Goal: Transaction & Acquisition: Purchase product/service

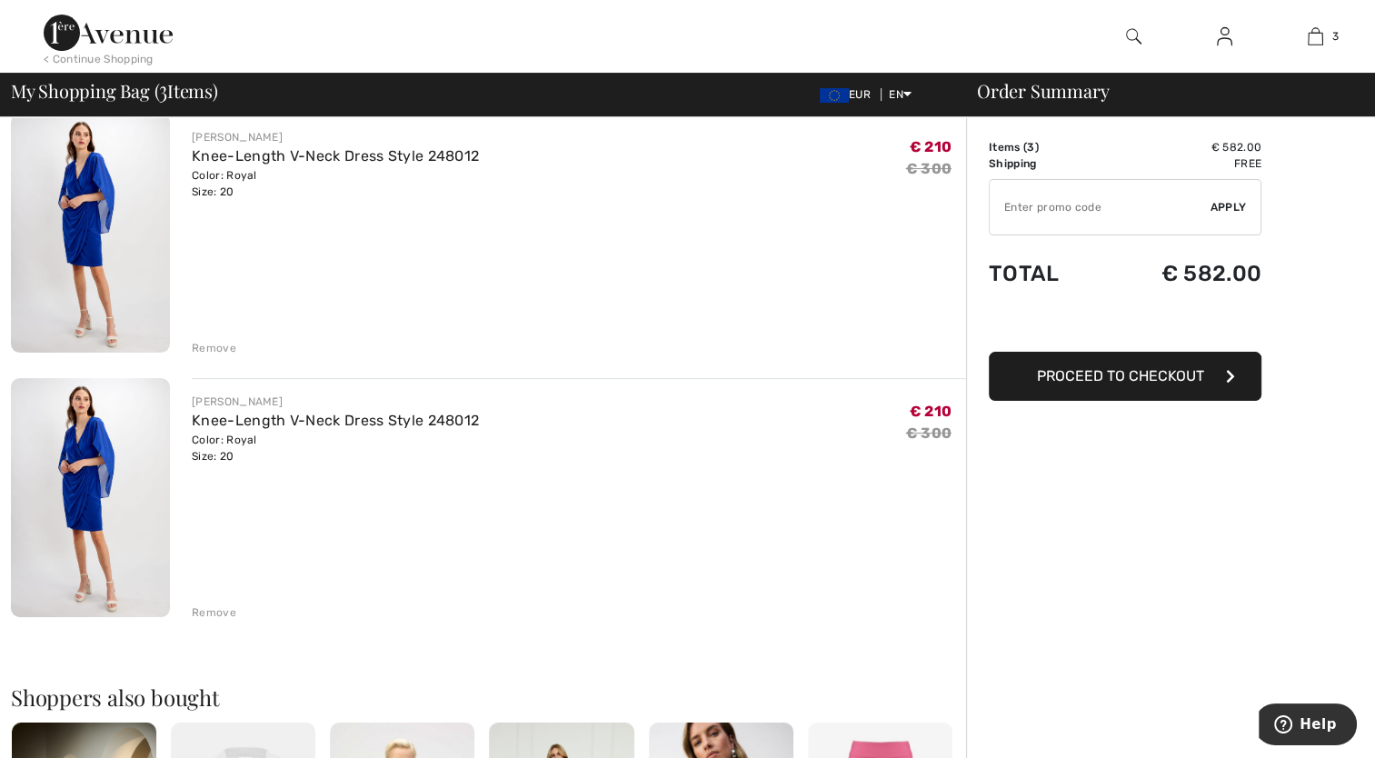
scroll to position [454, 0]
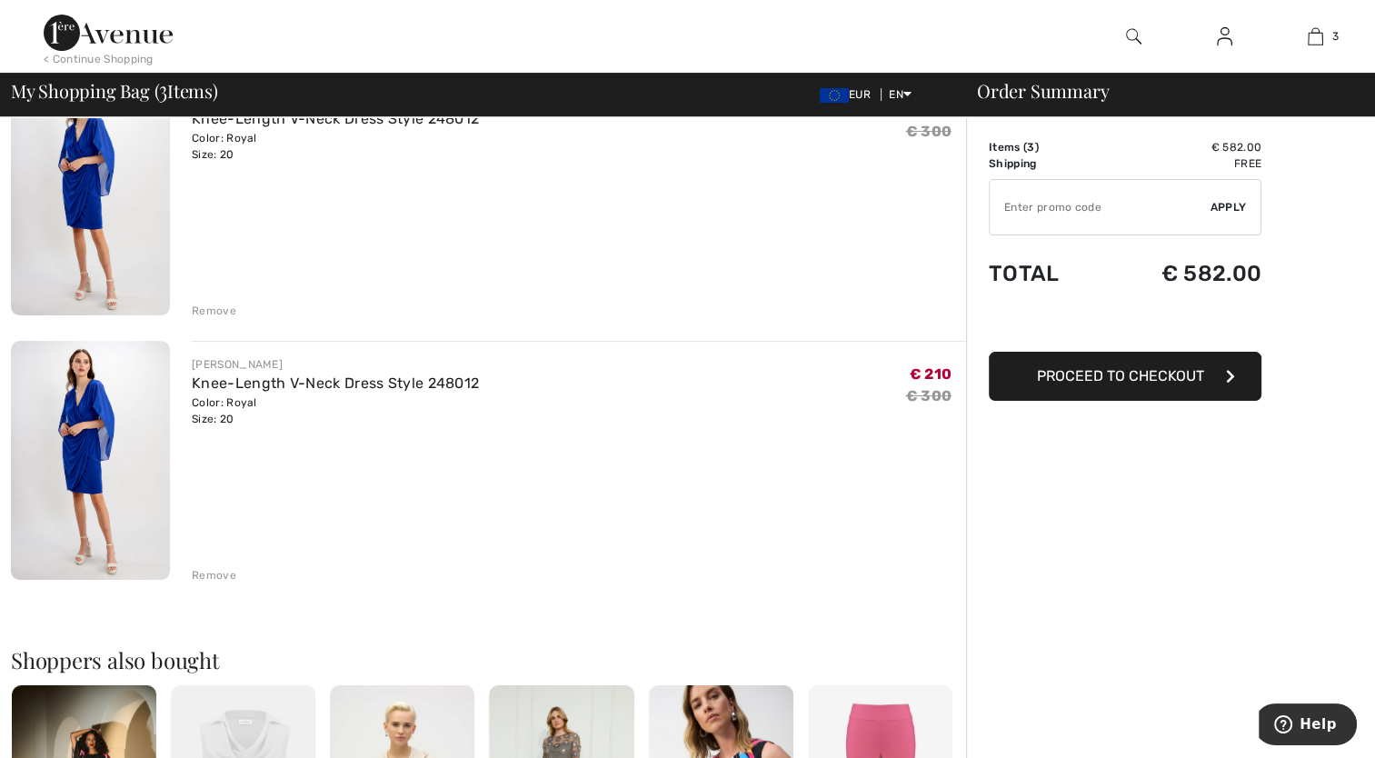
click at [214, 577] on div "Remove" at bounding box center [214, 575] width 45 height 16
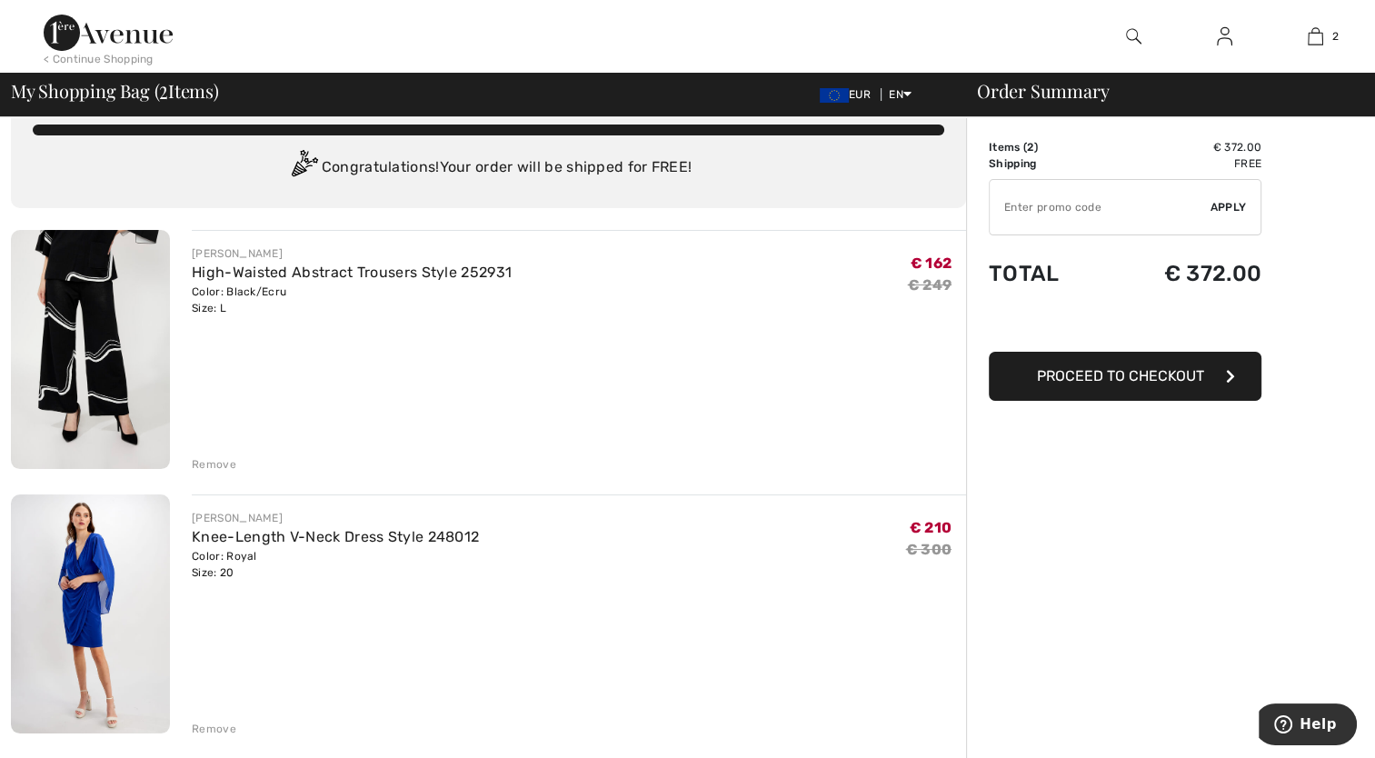
scroll to position [0, 0]
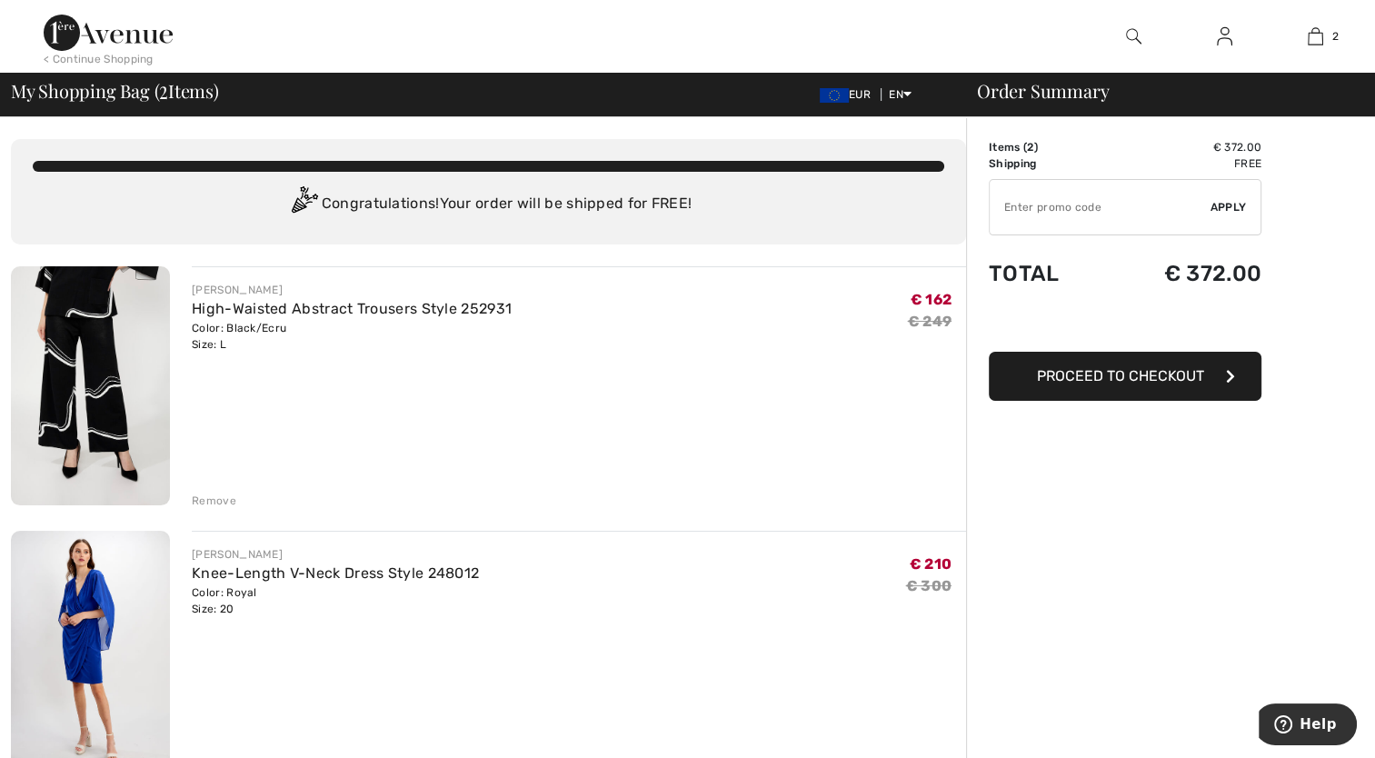
click at [125, 398] on img at bounding box center [90, 385] width 159 height 239
click at [212, 500] on div "Remove" at bounding box center [214, 500] width 45 height 16
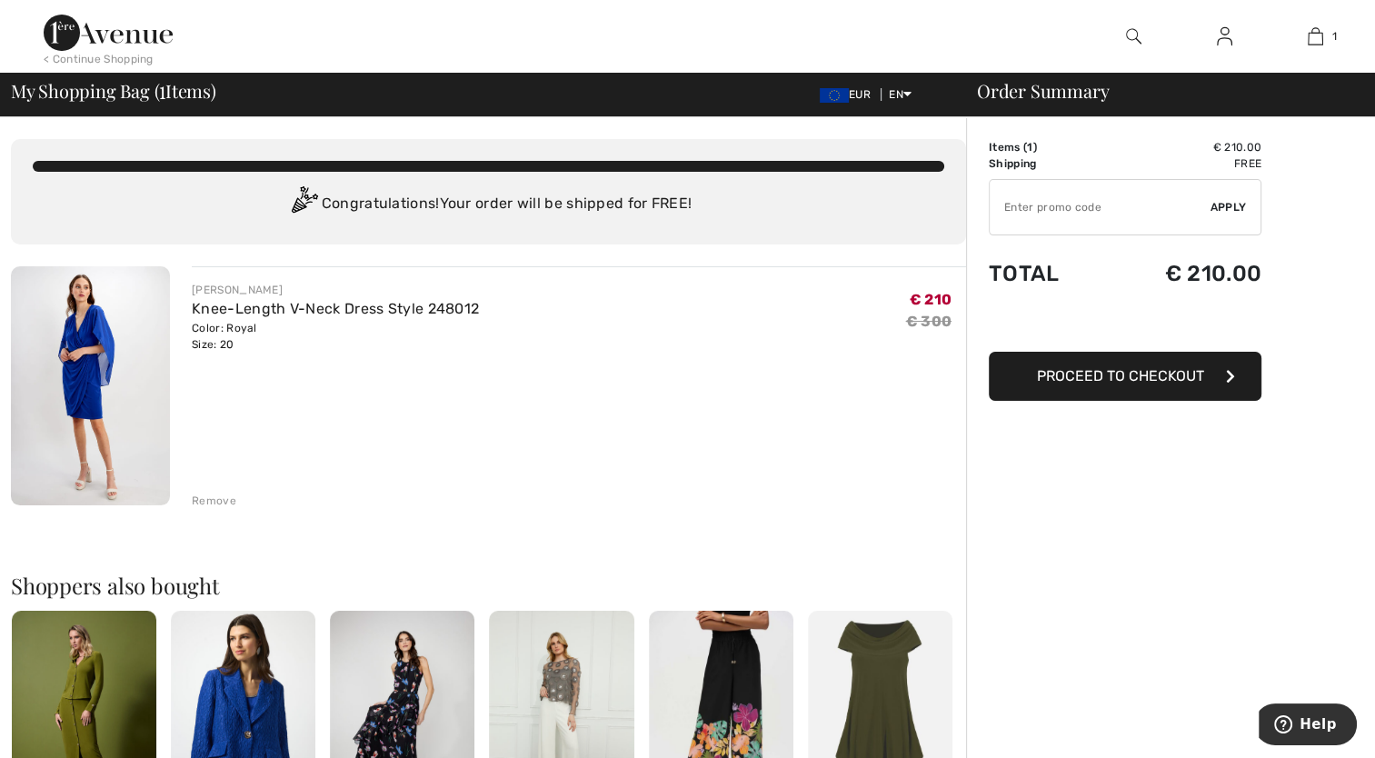
click at [1187, 380] on span "Proceed to Checkout" at bounding box center [1120, 375] width 167 height 17
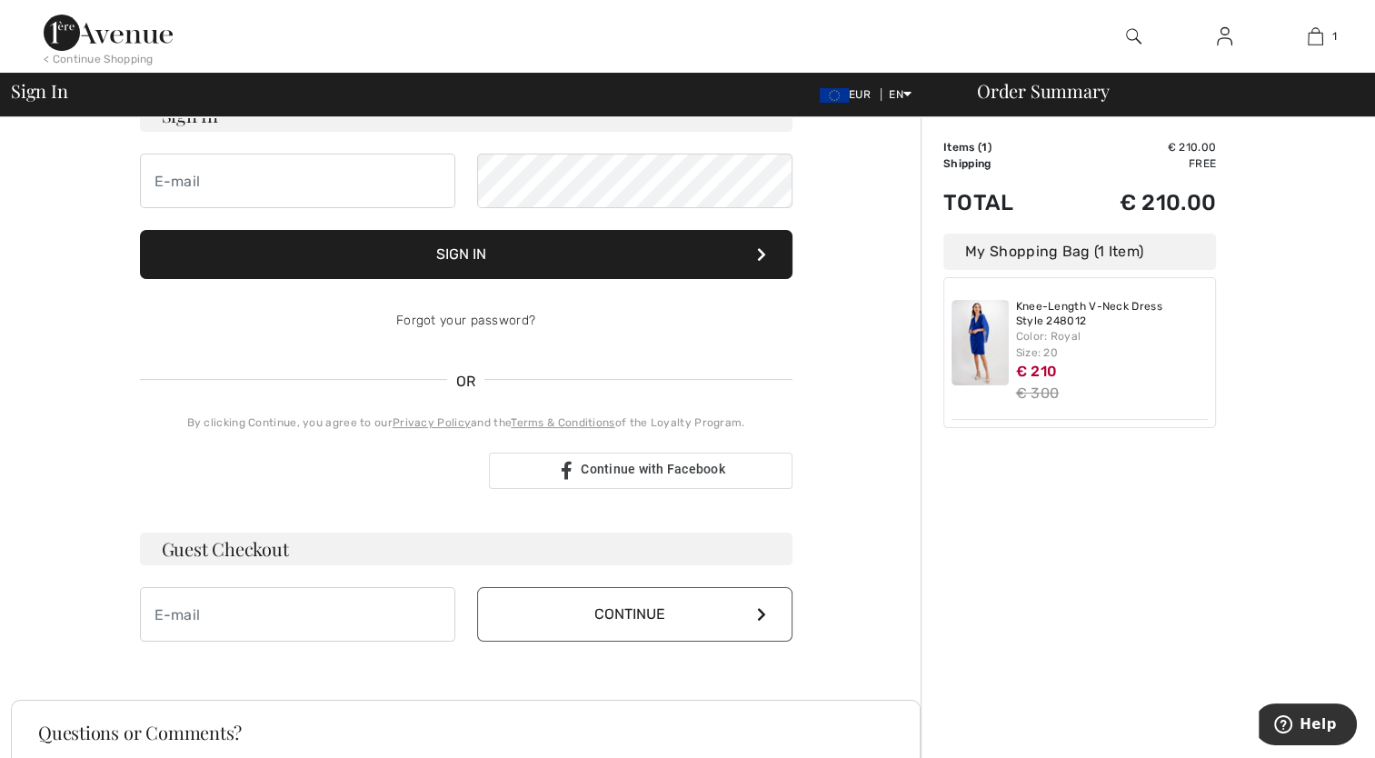
scroll to position [182, 0]
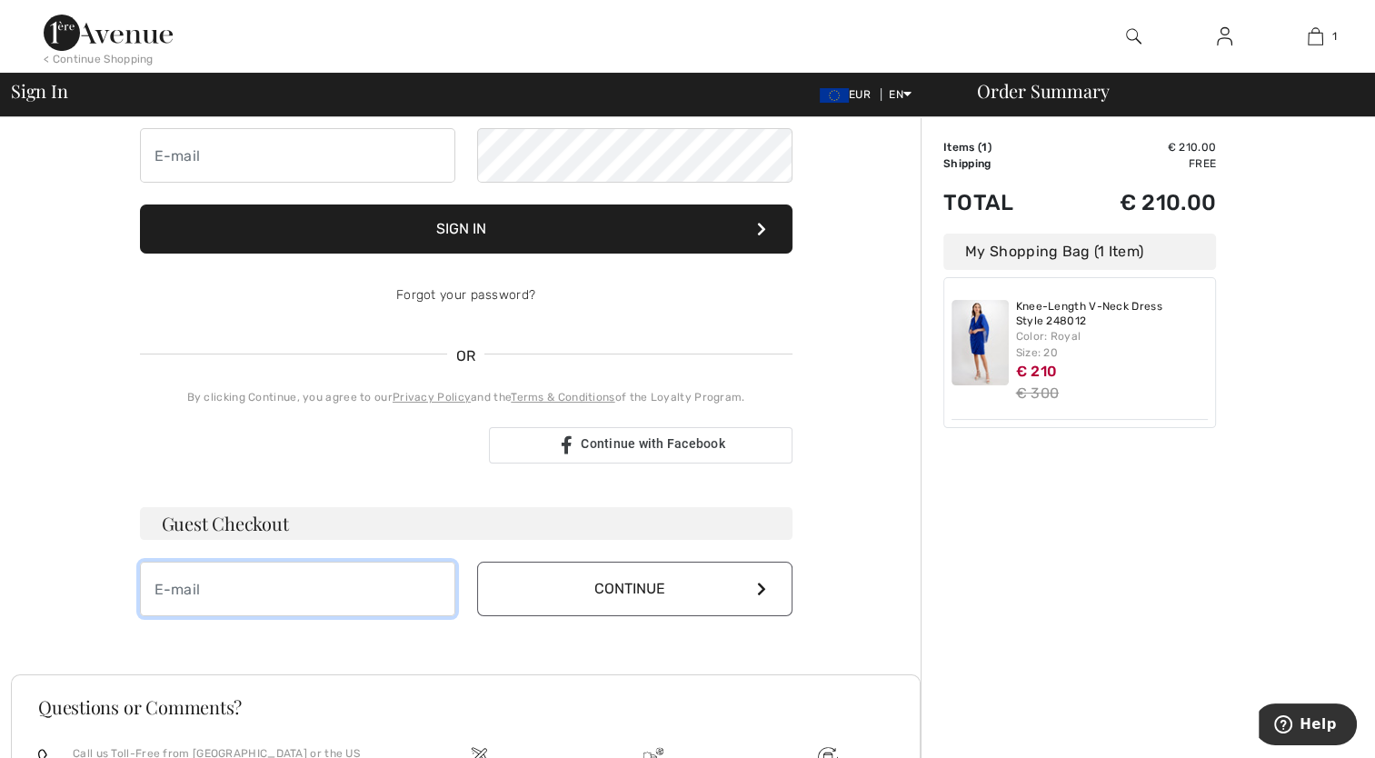
click at [194, 591] on input "email" at bounding box center [297, 589] width 315 height 55
type input "roze.ivanovska@icloud.com"
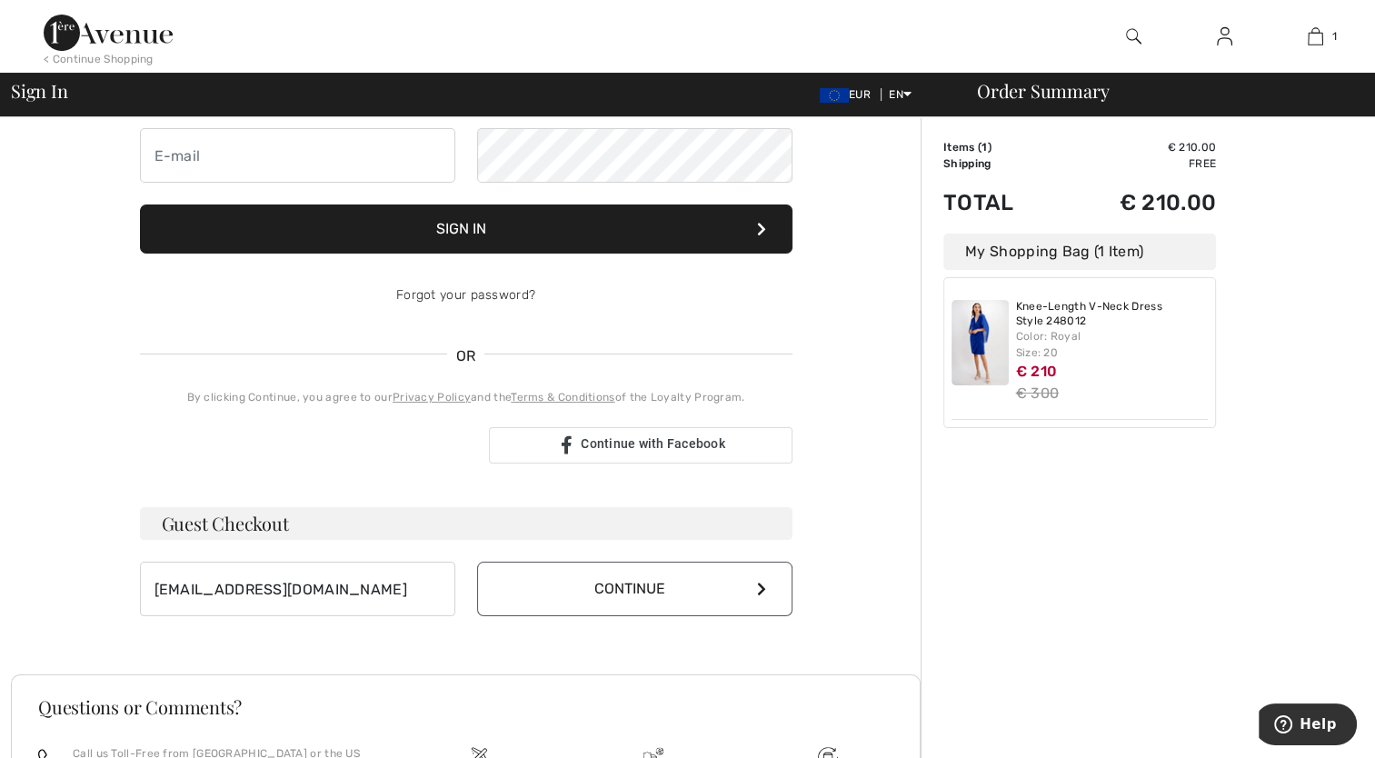
click at [761, 587] on icon at bounding box center [761, 588] width 9 height 15
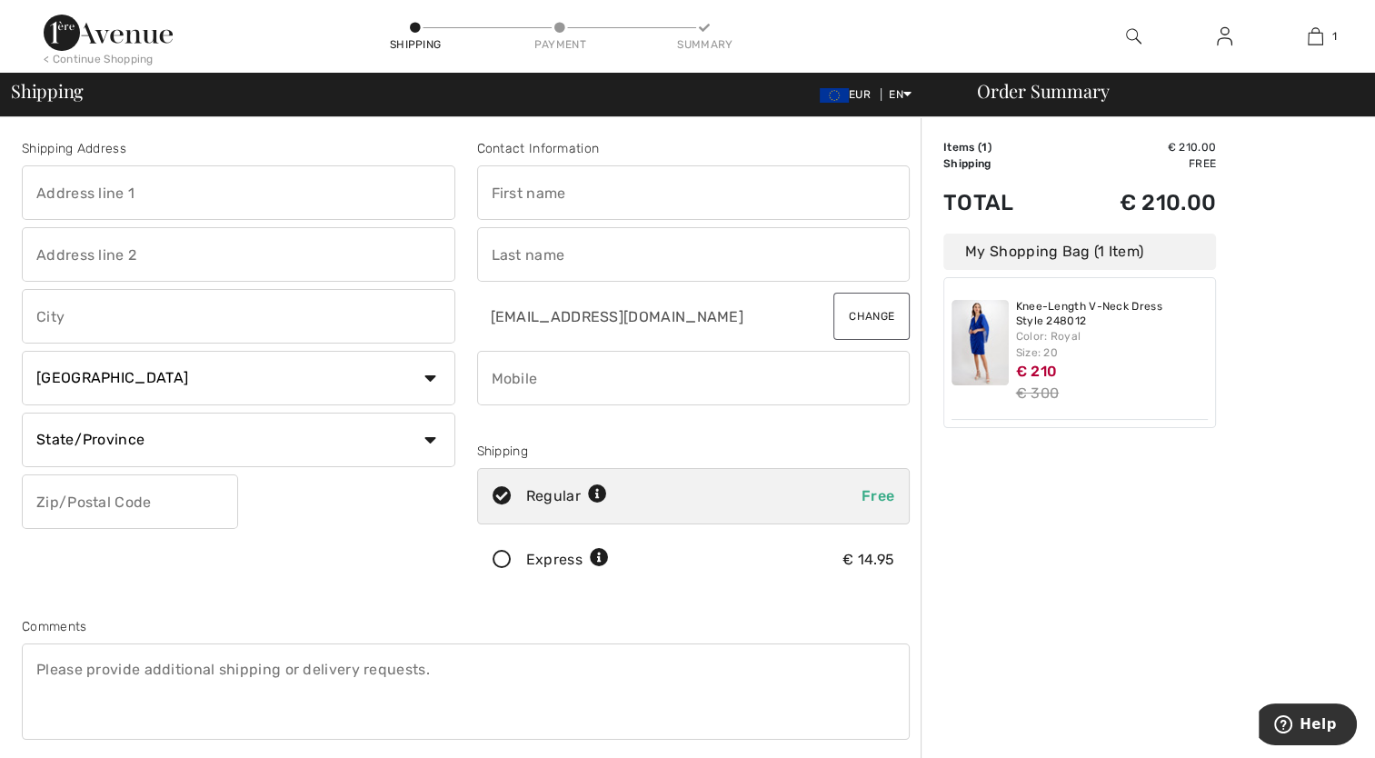
click at [495, 558] on icon at bounding box center [502, 560] width 48 height 19
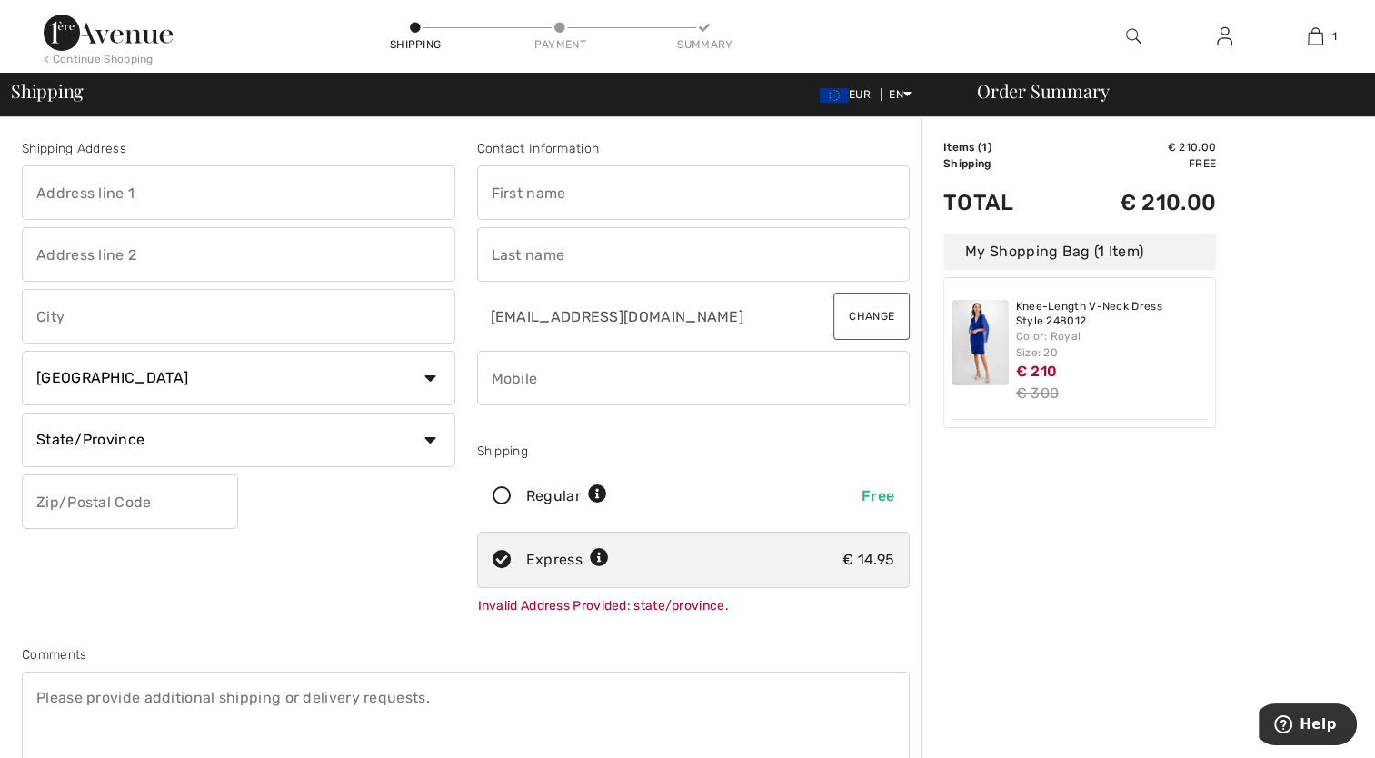
click at [247, 174] on input "text" at bounding box center [238, 192] width 433 height 55
type input "Bul.Vitosha 81"
type input "Sofia"
select select "BG"
type input "1463"
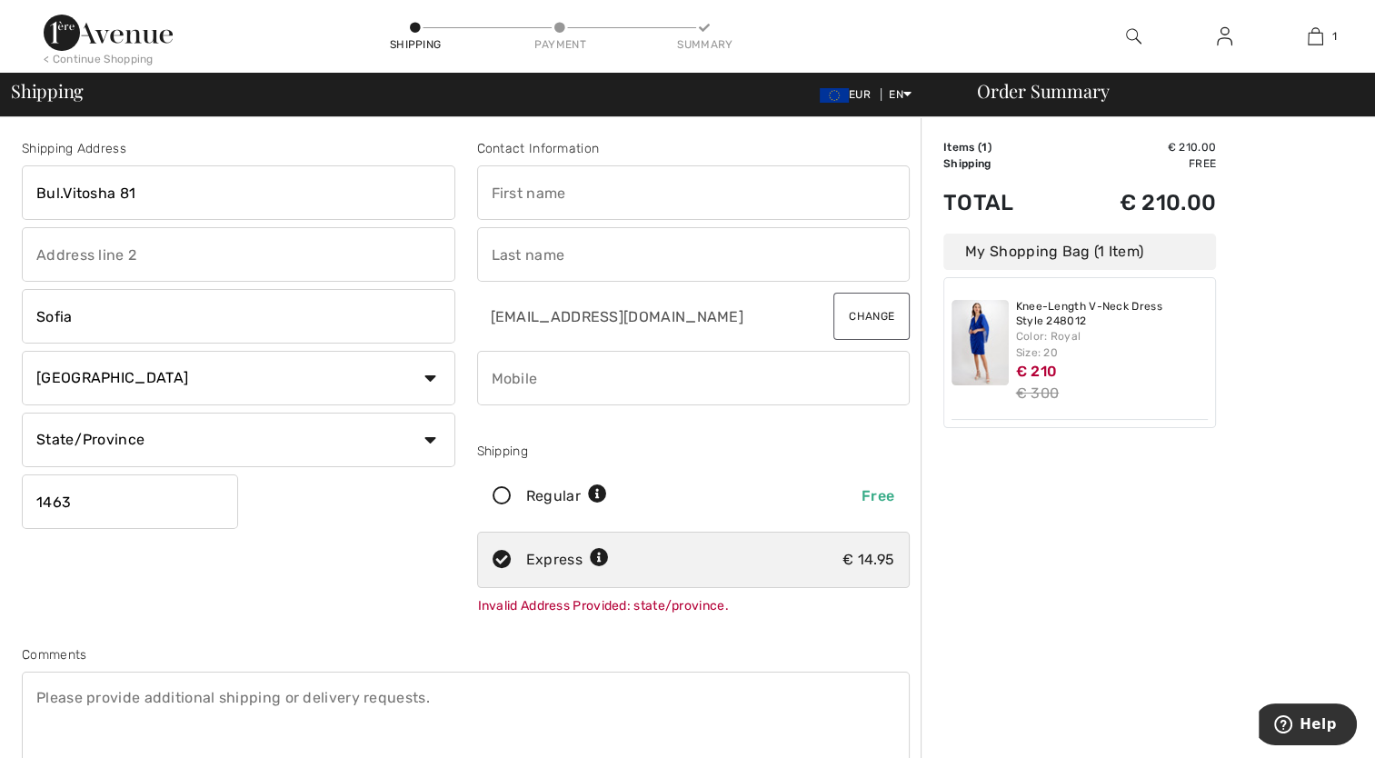
type input "Save"
type input "Antonovski"
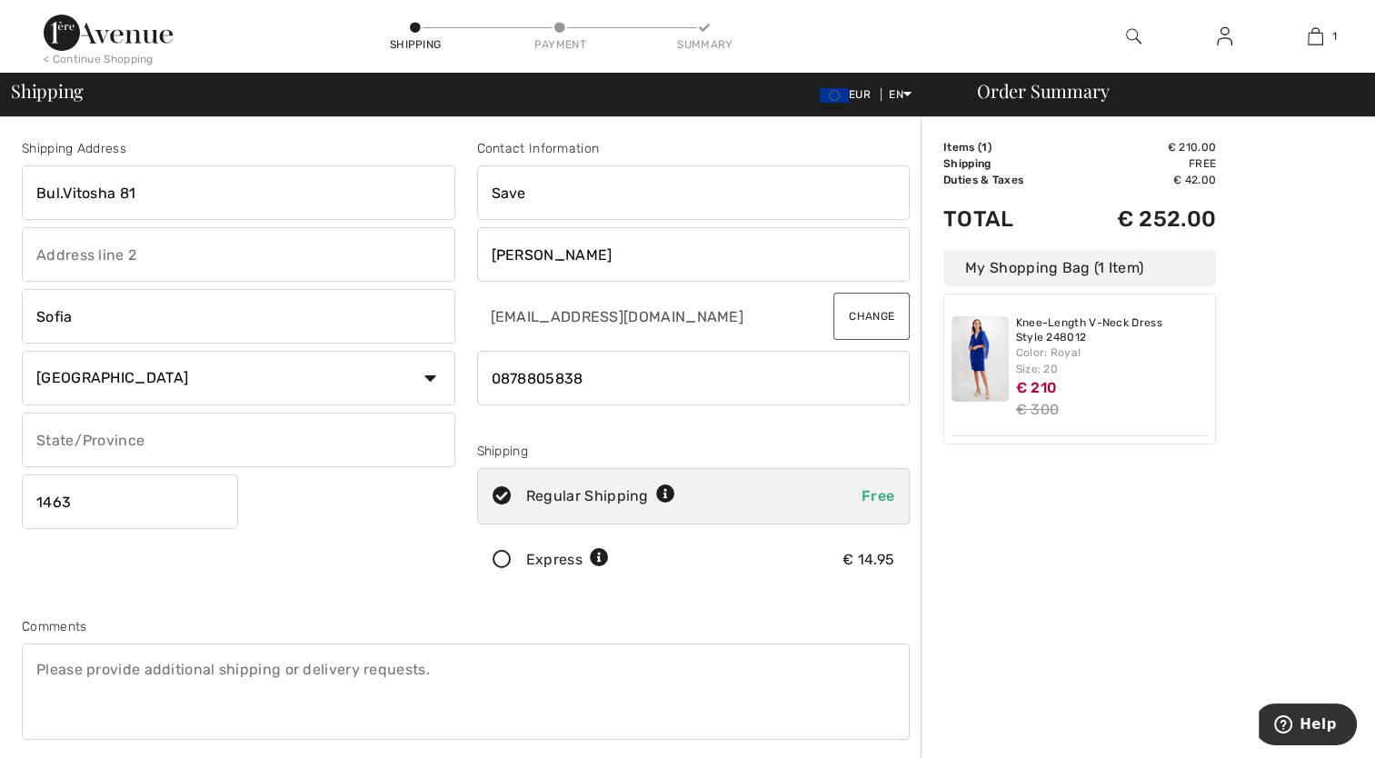
click at [642, 378] on input "phone" at bounding box center [693, 378] width 433 height 55
type input "0"
type input "0035987880538"
click at [494, 562] on icon at bounding box center [502, 560] width 48 height 19
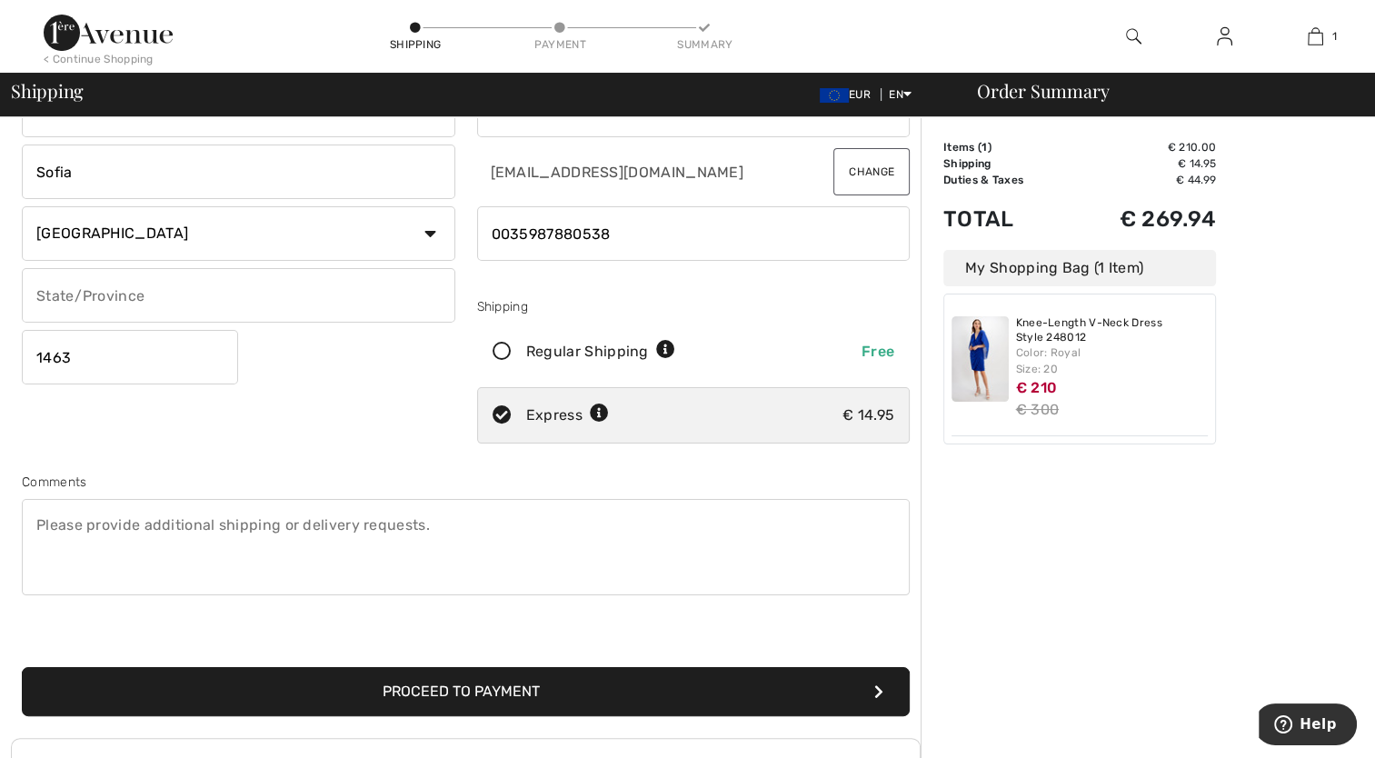
scroll to position [182, 0]
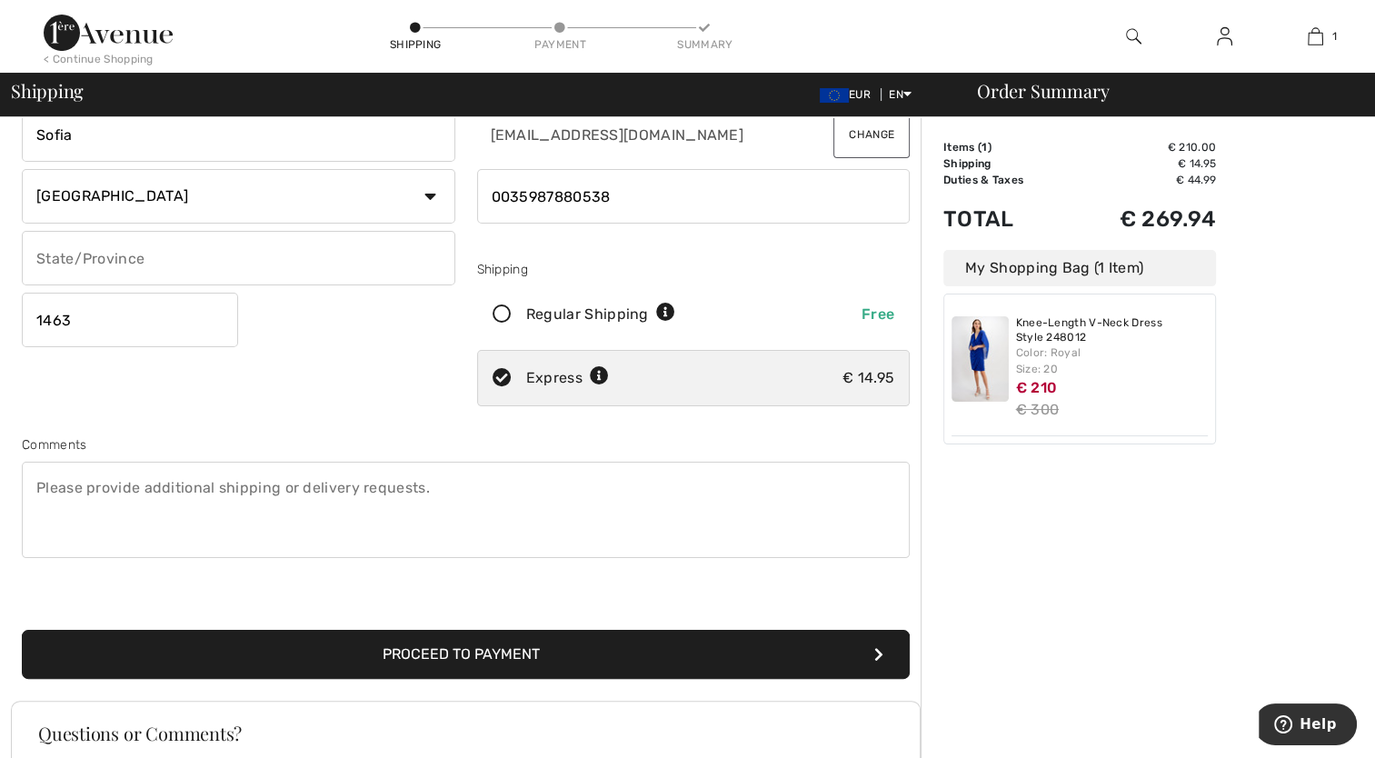
click at [860, 643] on button "Proceed to Payment" at bounding box center [466, 654] width 888 height 49
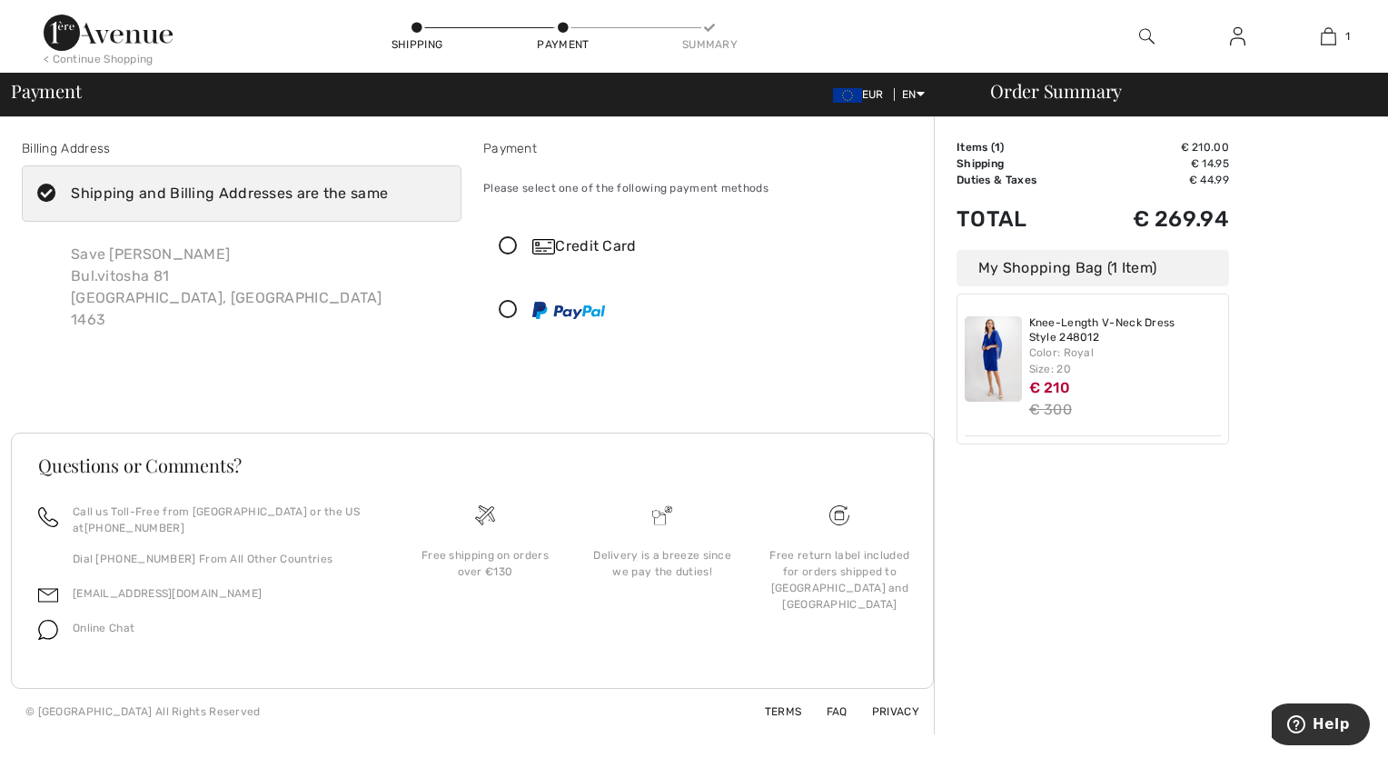
click at [514, 244] on icon at bounding box center [508, 246] width 48 height 19
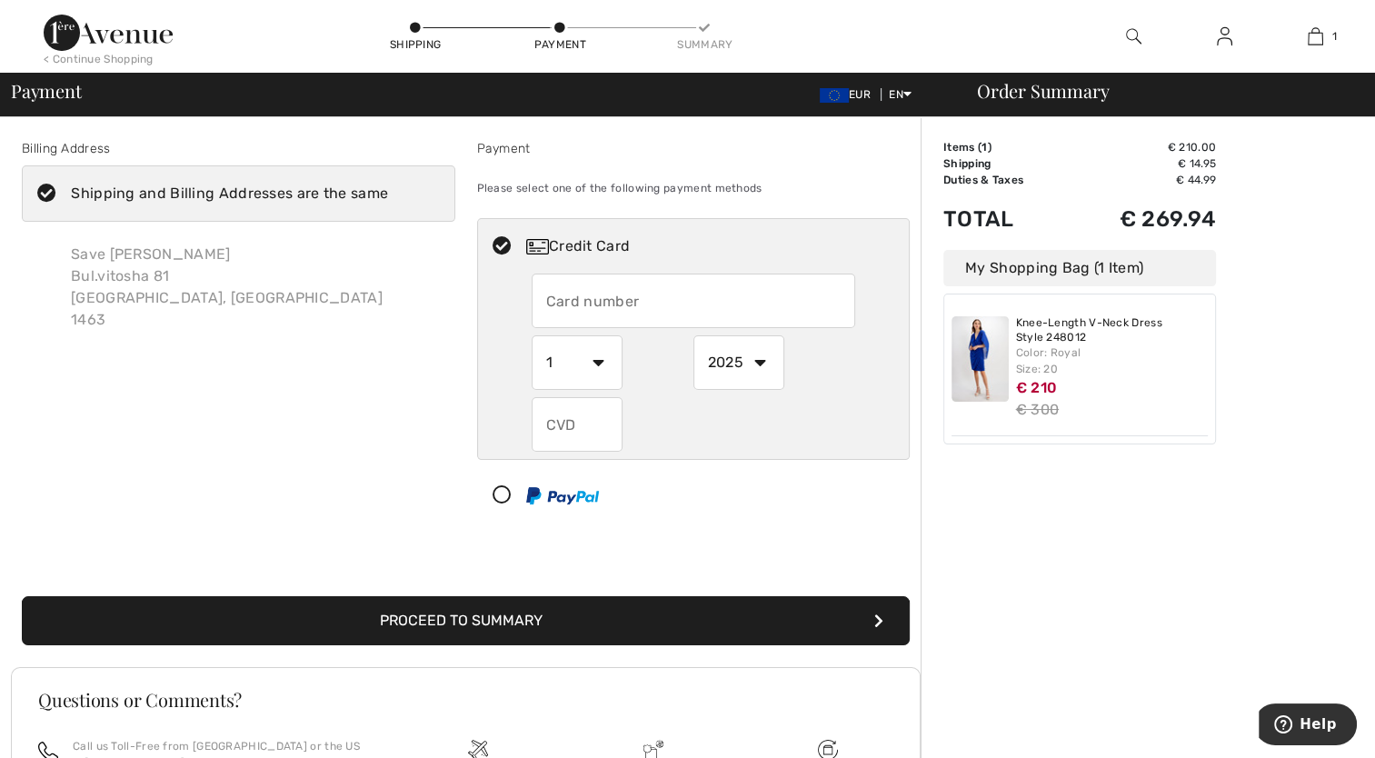
click at [586, 298] on input "text" at bounding box center [693, 300] width 323 height 55
type input "[CREDIT_CARD_NUMBER]"
click at [763, 365] on select "2025 2026 2027 2028 2029 2030 2031 2032 2033 2034 2035" at bounding box center [738, 362] width 91 height 55
select select "2026"
click at [693, 335] on select "2025 2026 2027 2028 2029 2030 2031 2032 2033 2034 2035" at bounding box center [738, 362] width 91 height 55
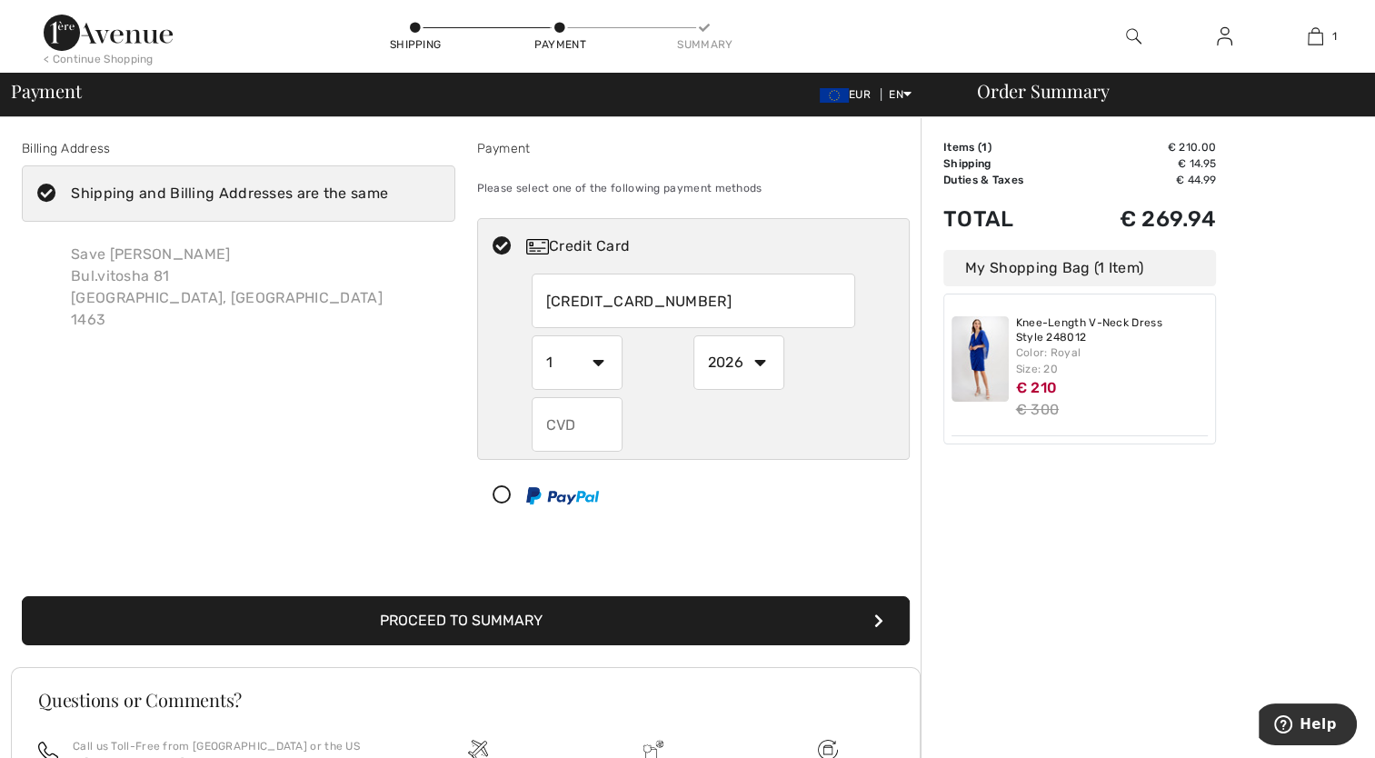
click at [555, 427] on input "text" at bounding box center [577, 424] width 91 height 55
type input "319"
click at [542, 627] on button "Proceed to Summary" at bounding box center [466, 620] width 888 height 49
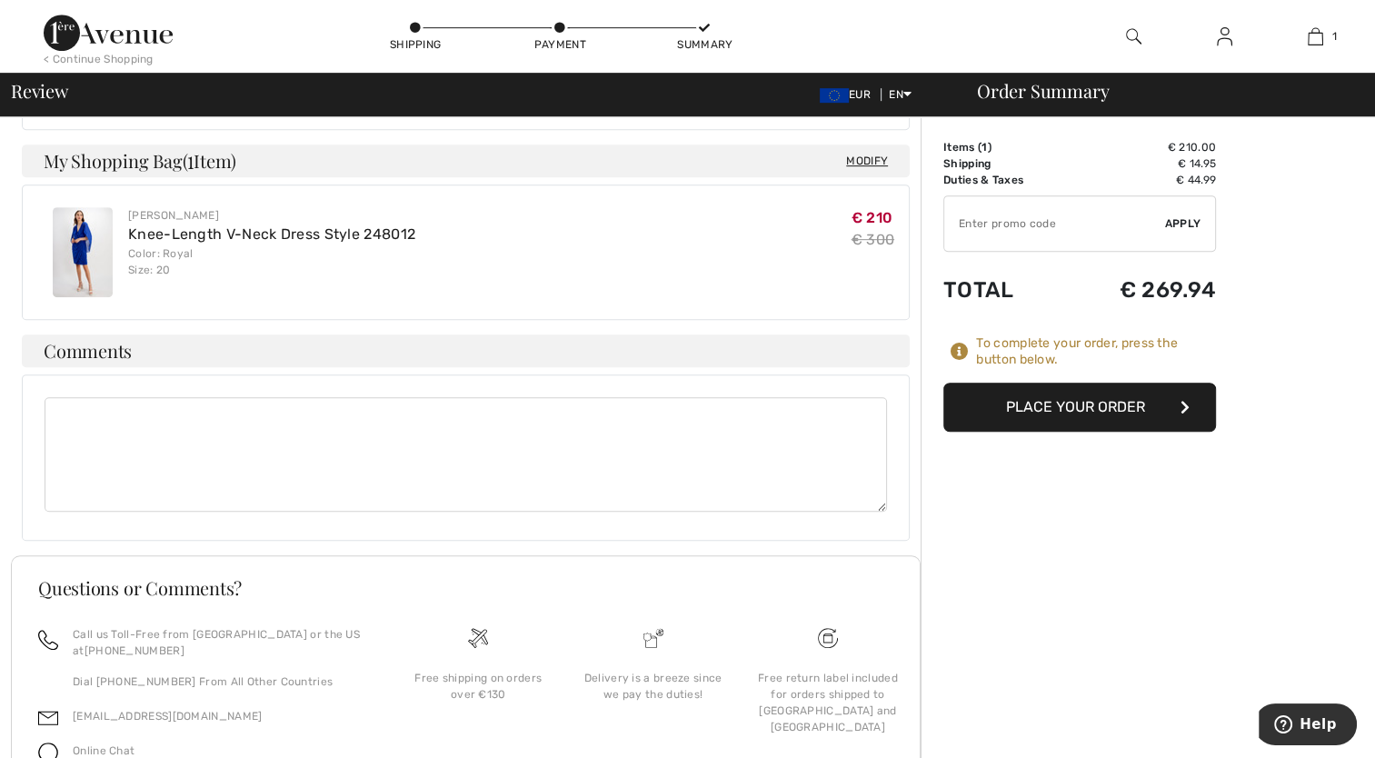
scroll to position [727, 0]
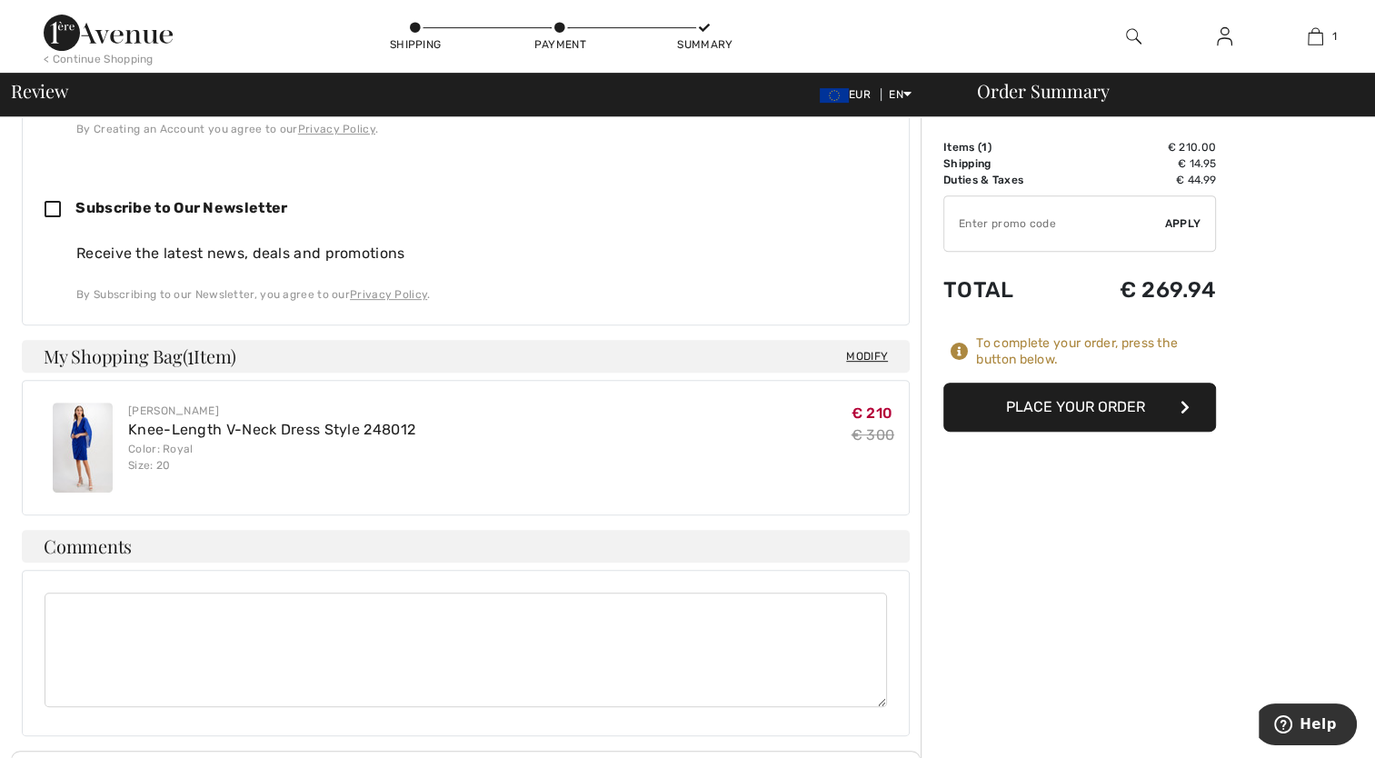
click at [1123, 416] on button "Place Your Order" at bounding box center [1079, 407] width 273 height 49
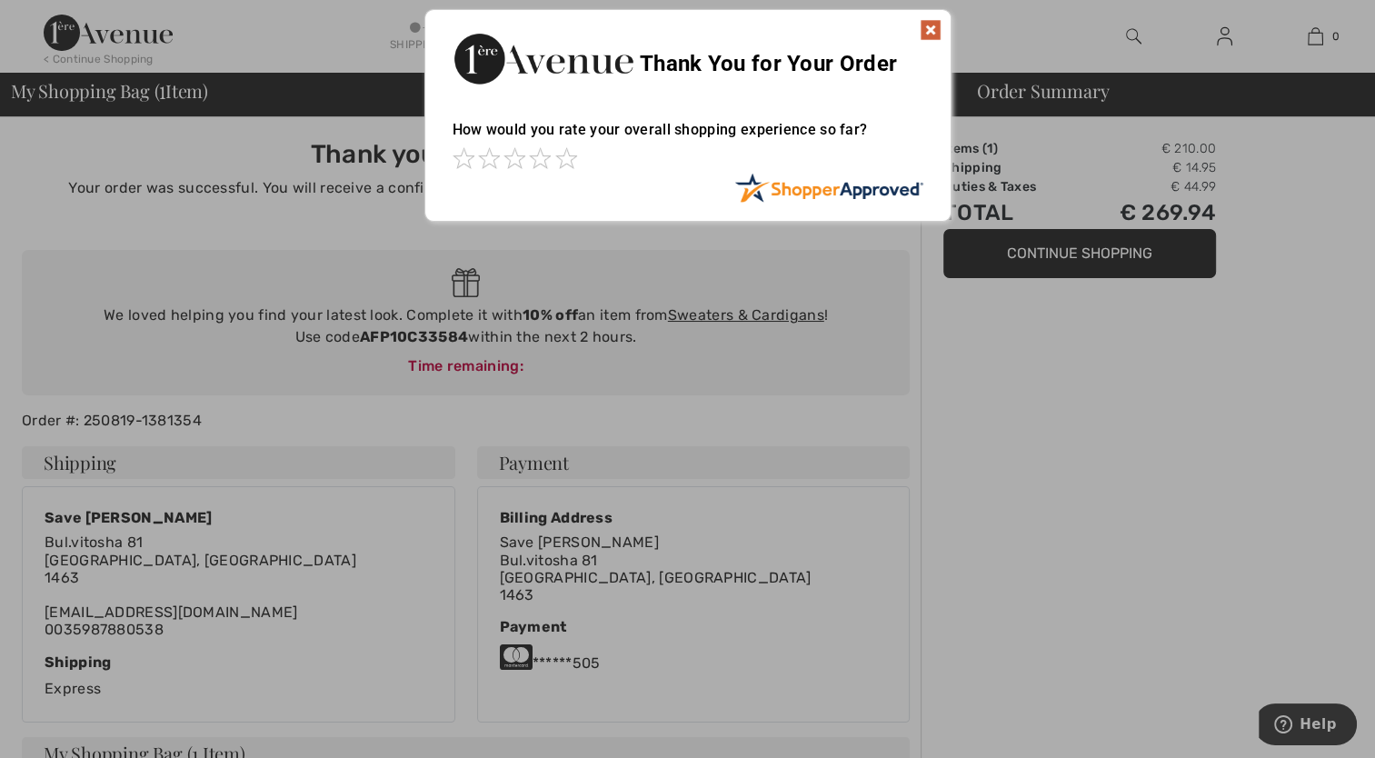
click at [936, 27] on img at bounding box center [930, 30] width 22 height 22
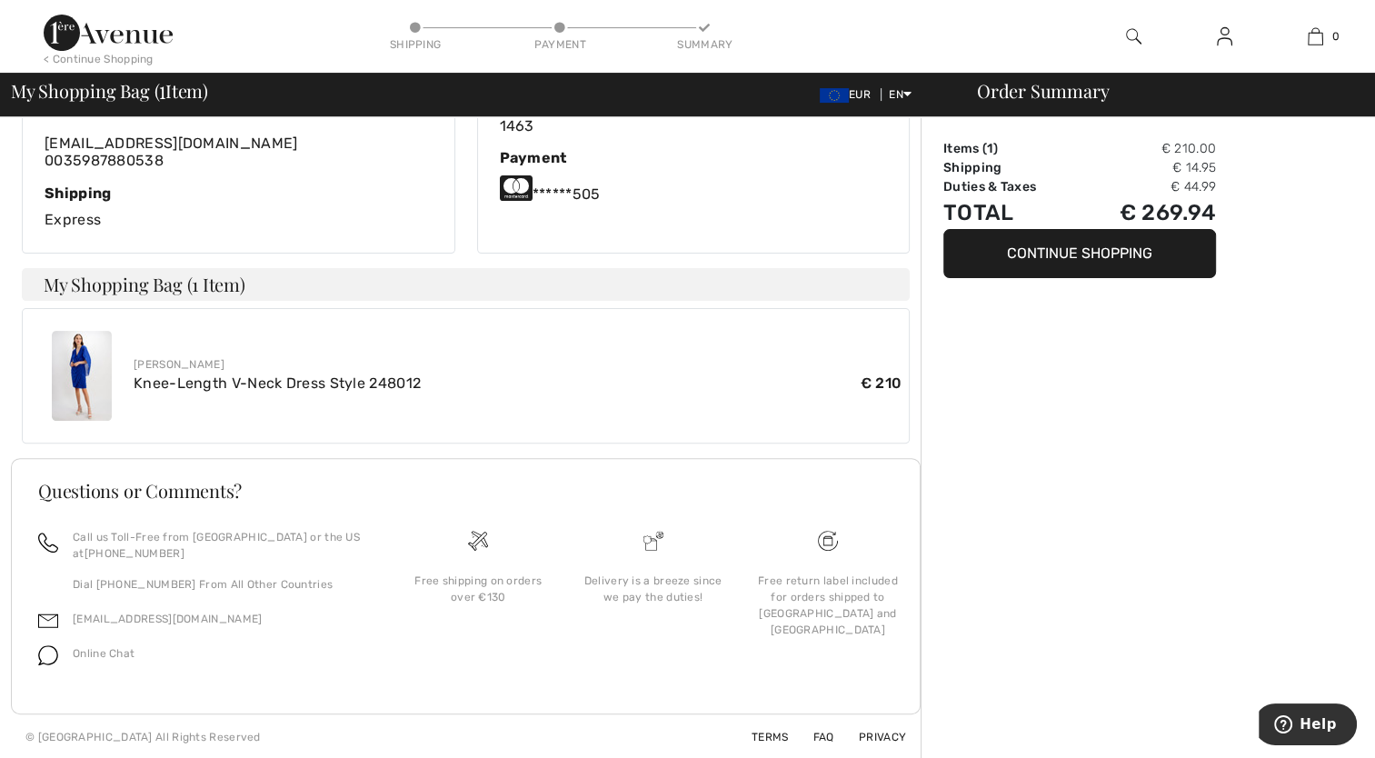
scroll to position [15, 0]
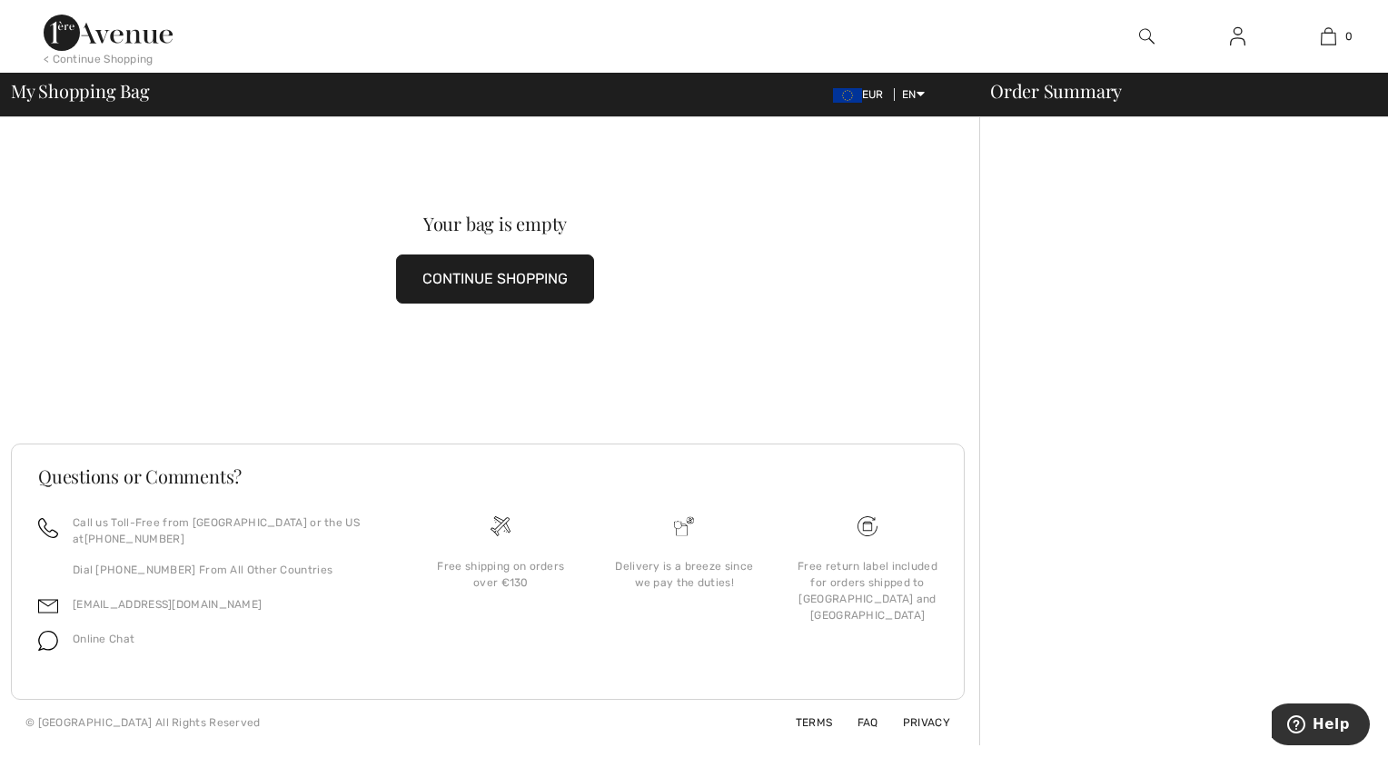
click at [502, 276] on button "CONTINUE SHOPPING" at bounding box center [495, 278] width 198 height 49
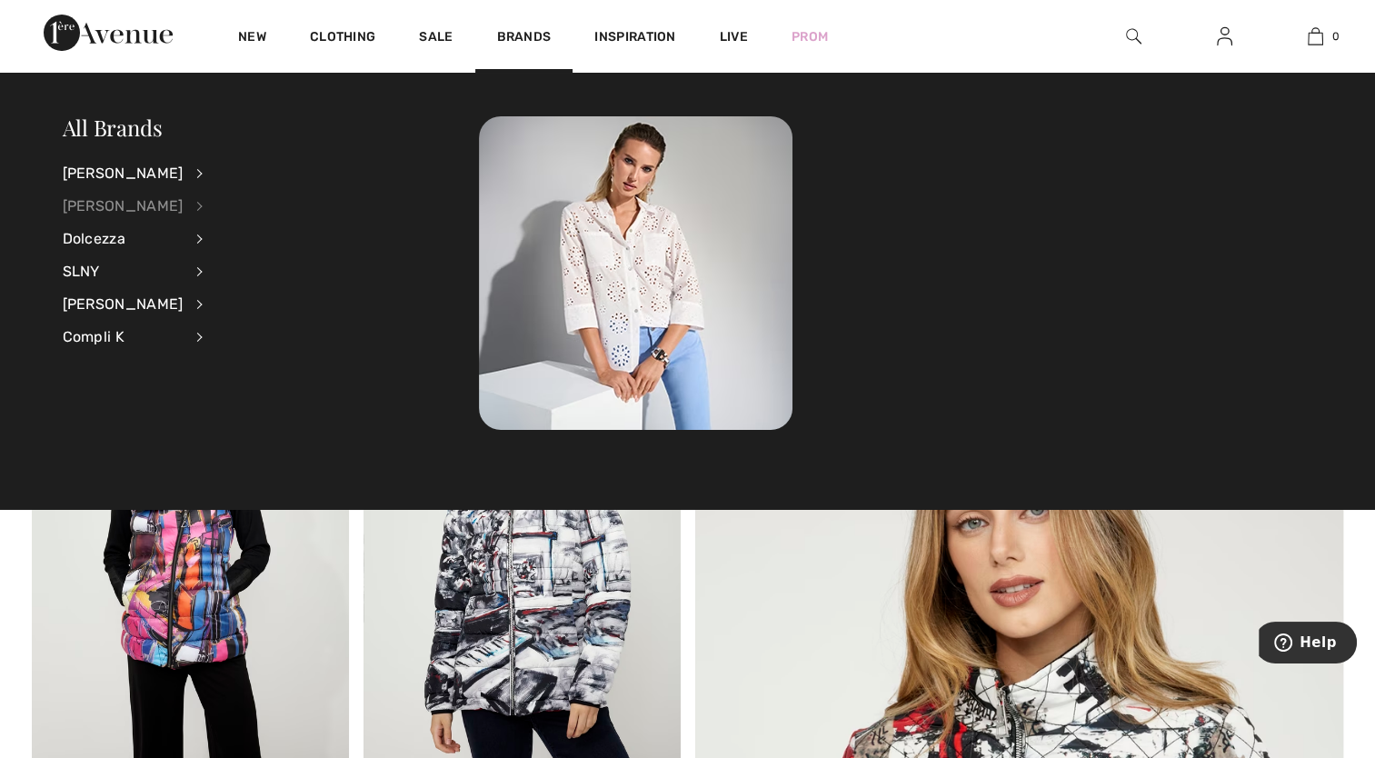
click at [138, 205] on div "[PERSON_NAME]" at bounding box center [123, 206] width 121 height 33
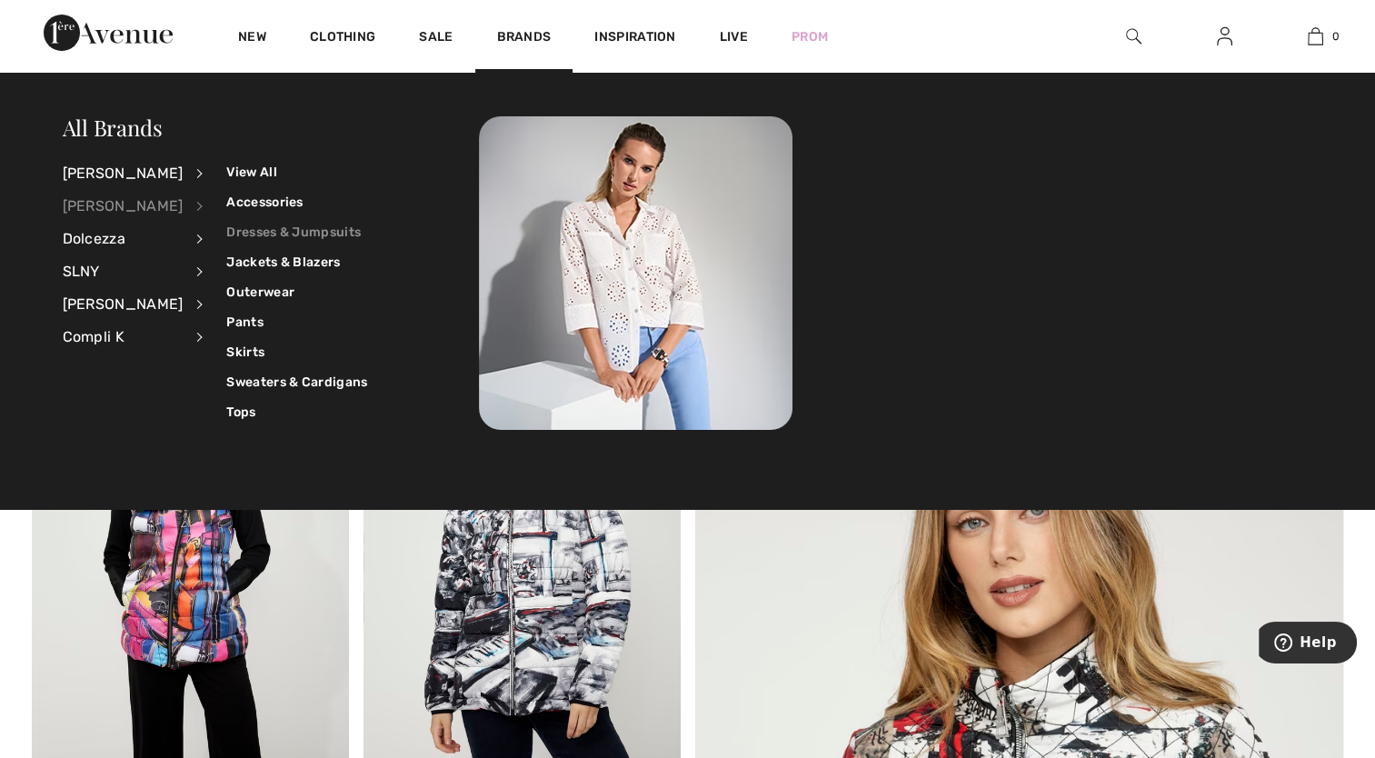
click at [303, 233] on link "Dresses & Jumpsuits" at bounding box center [296, 232] width 141 height 30
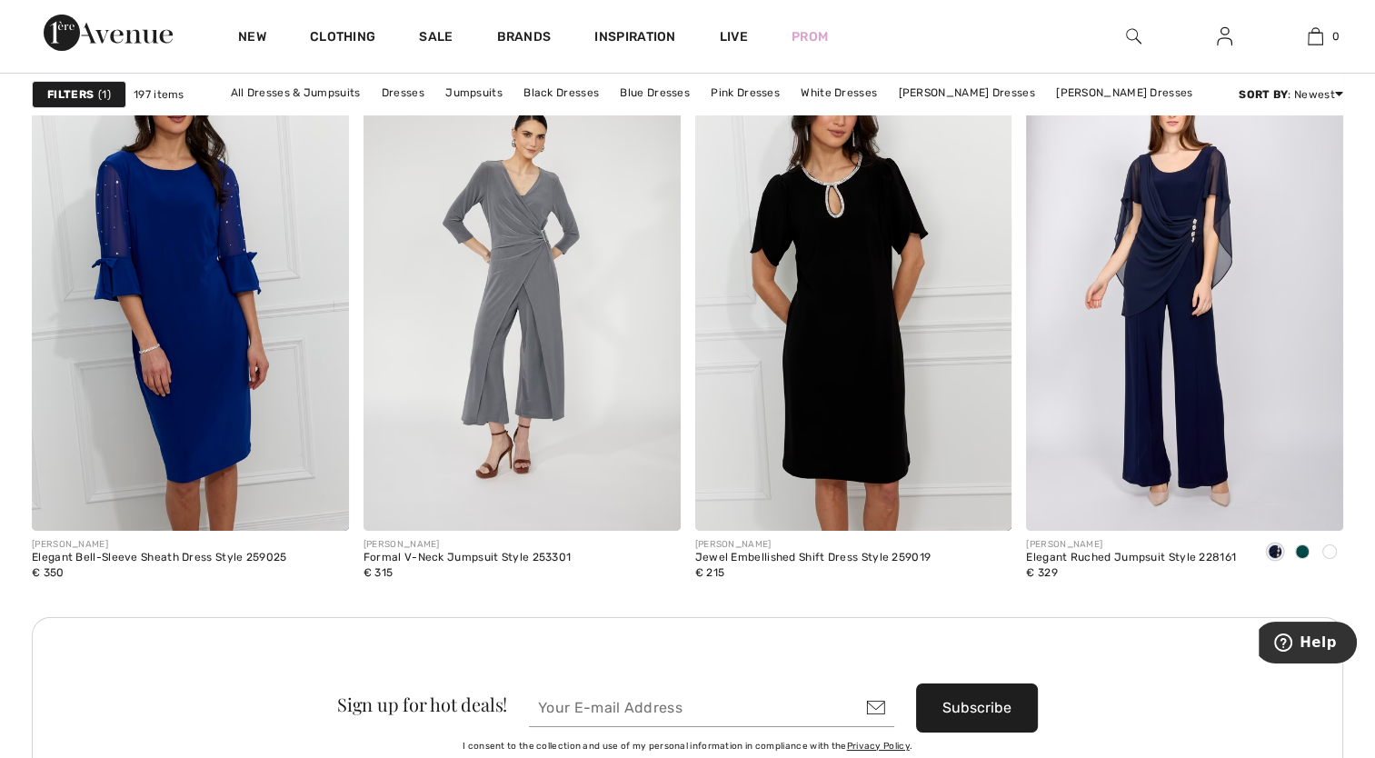
scroll to position [6360, 0]
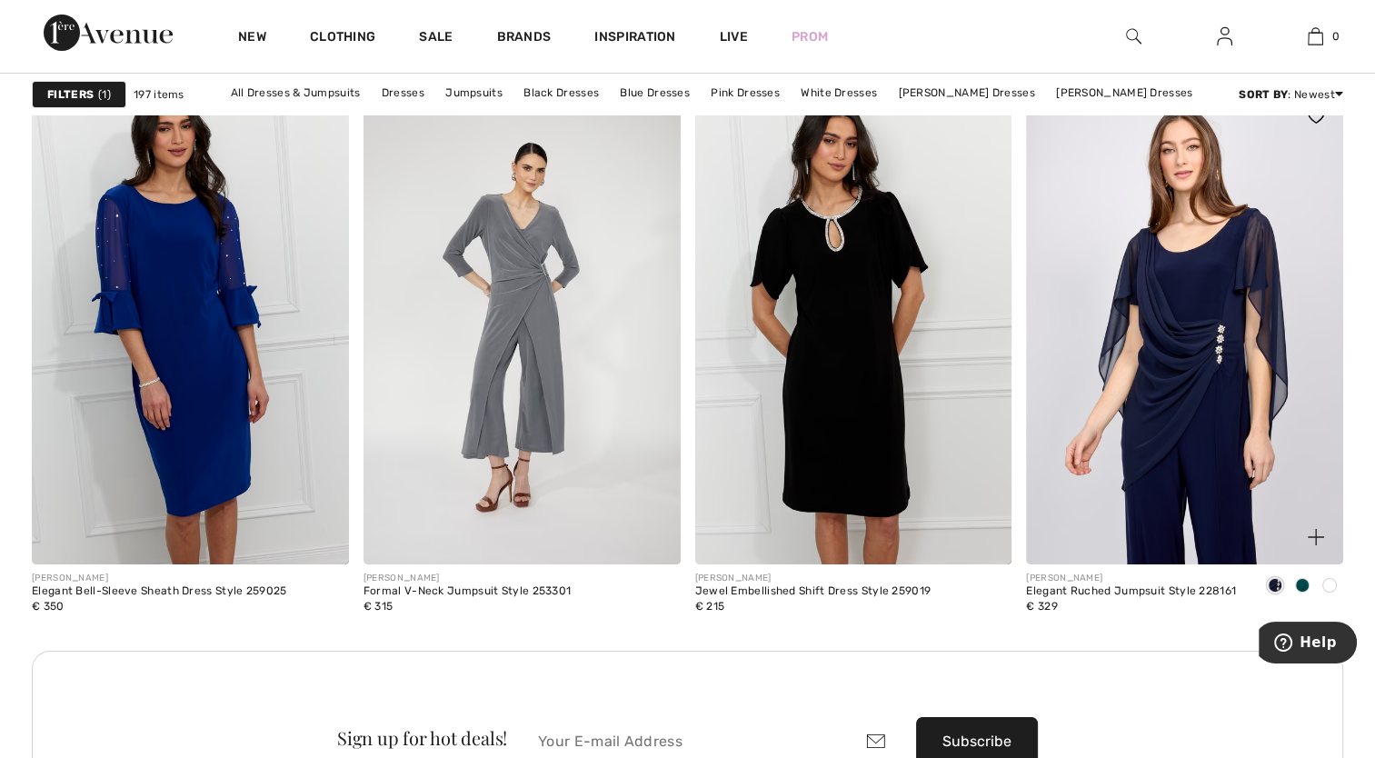
click at [1079, 402] on img at bounding box center [1184, 326] width 317 height 475
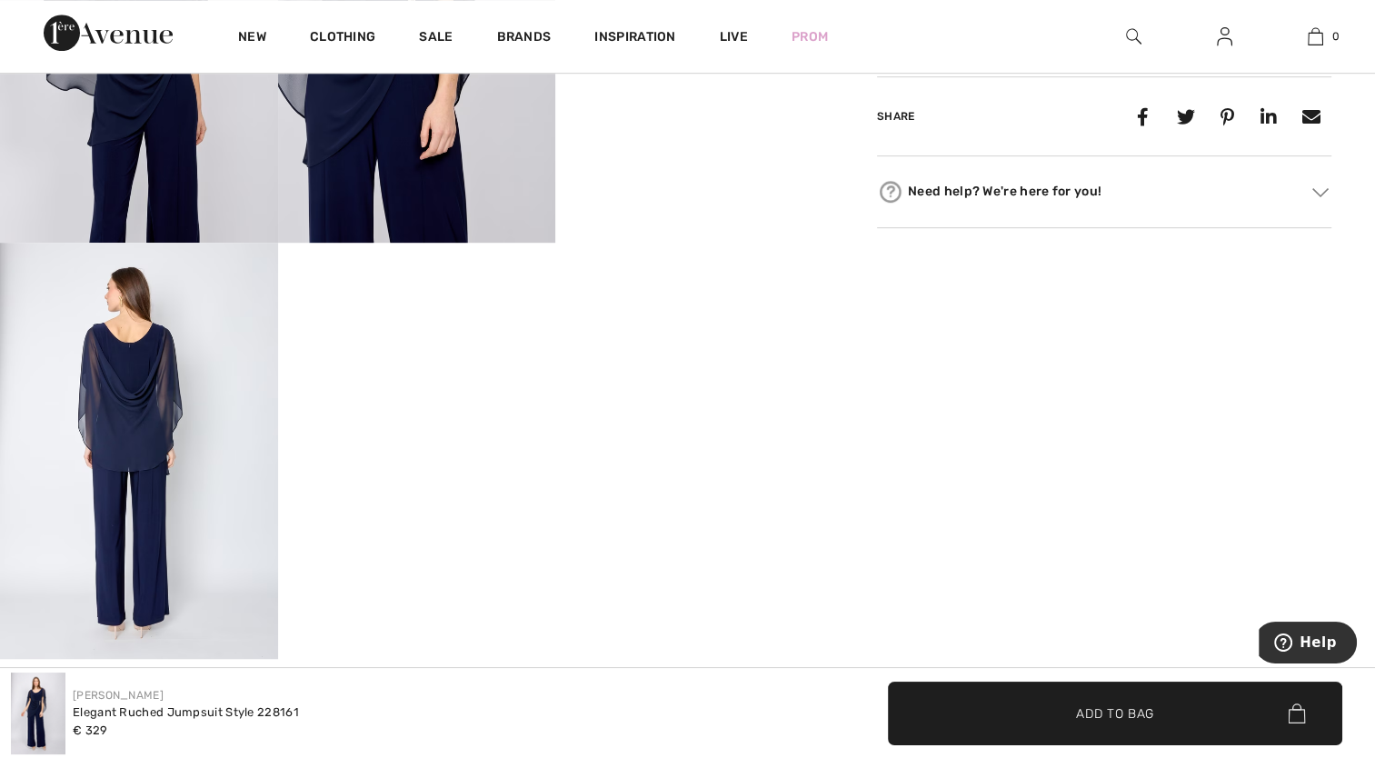
scroll to position [999, 0]
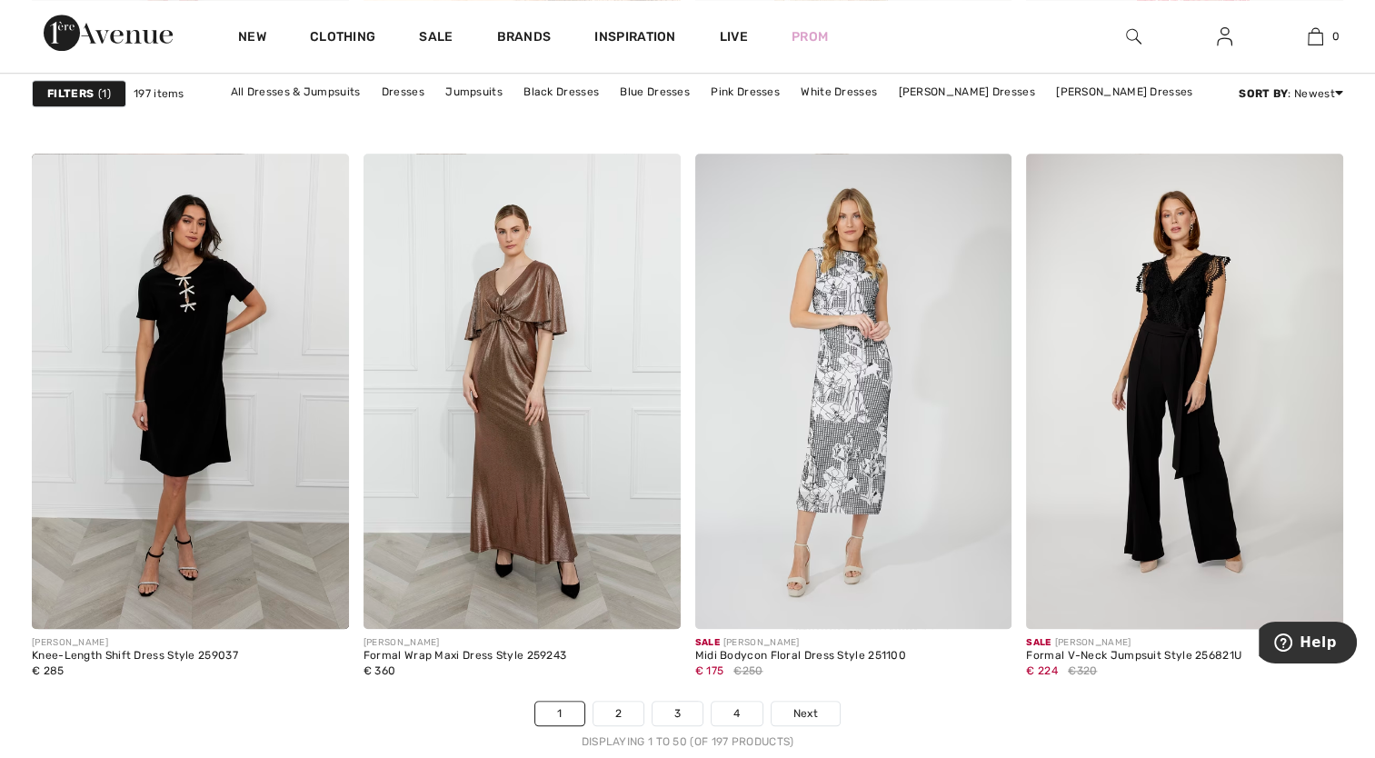
scroll to position [8450, 0]
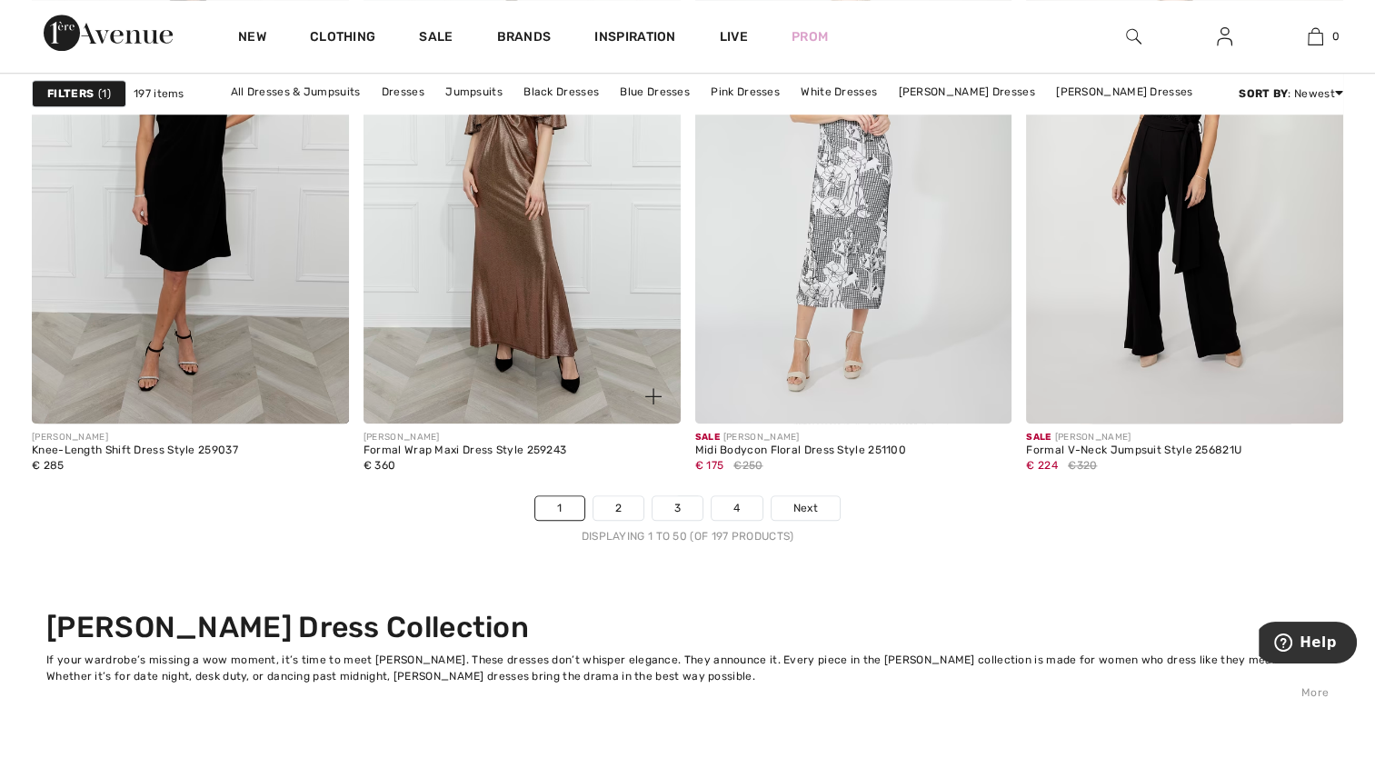
click at [628, 492] on div "FRANK LYMAN Formal Wrap Maxi Dress Style 259243 € 360" at bounding box center [521, 459] width 317 height 72
click at [629, 502] on link "2" at bounding box center [618, 508] width 50 height 24
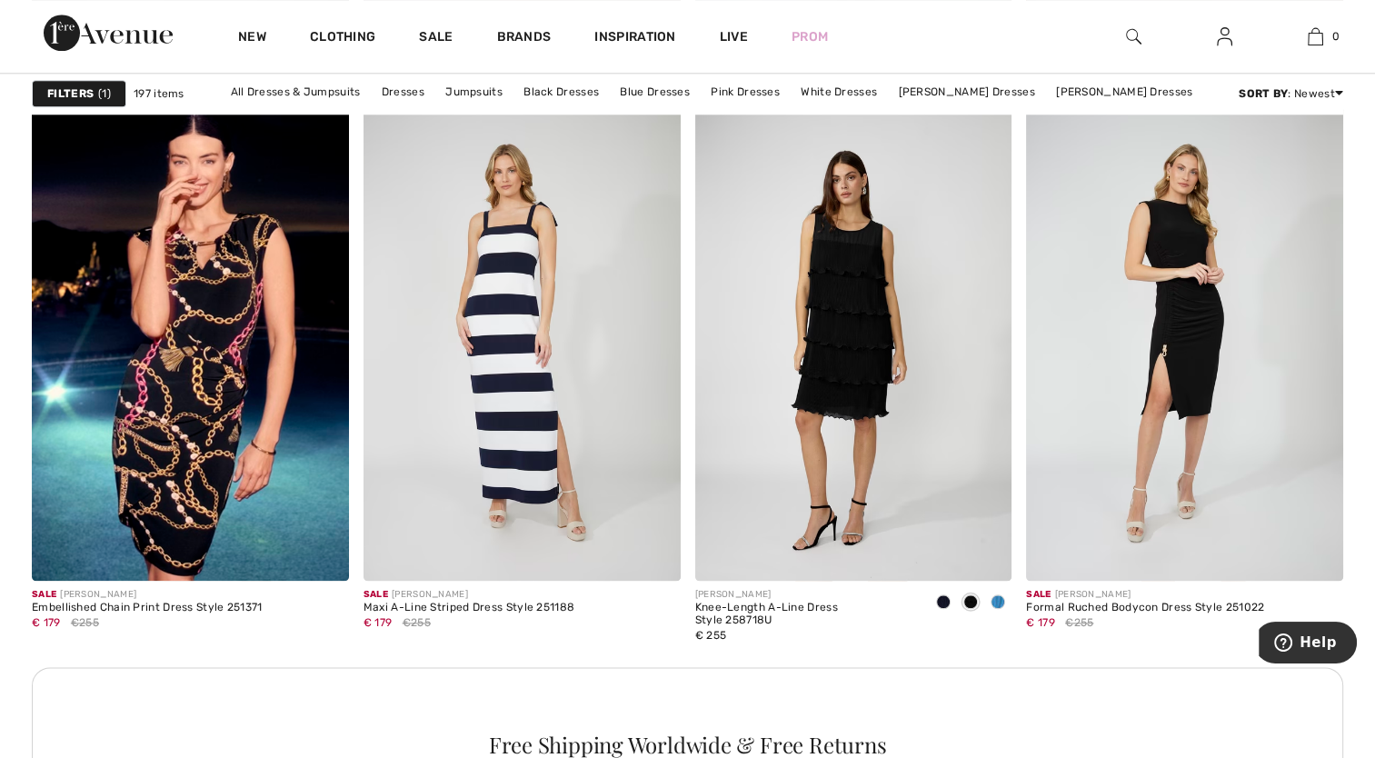
scroll to position [1999, 0]
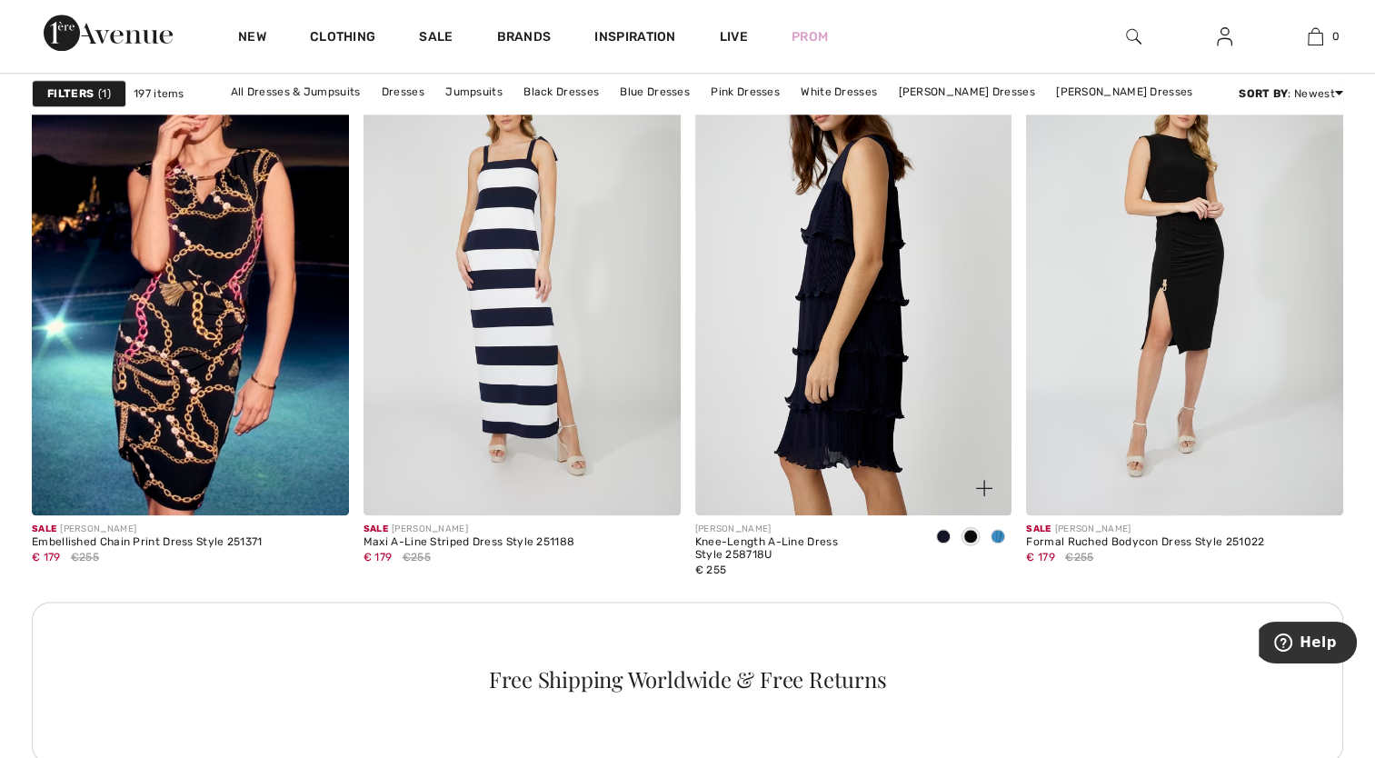
click at [909, 399] on img at bounding box center [853, 277] width 317 height 475
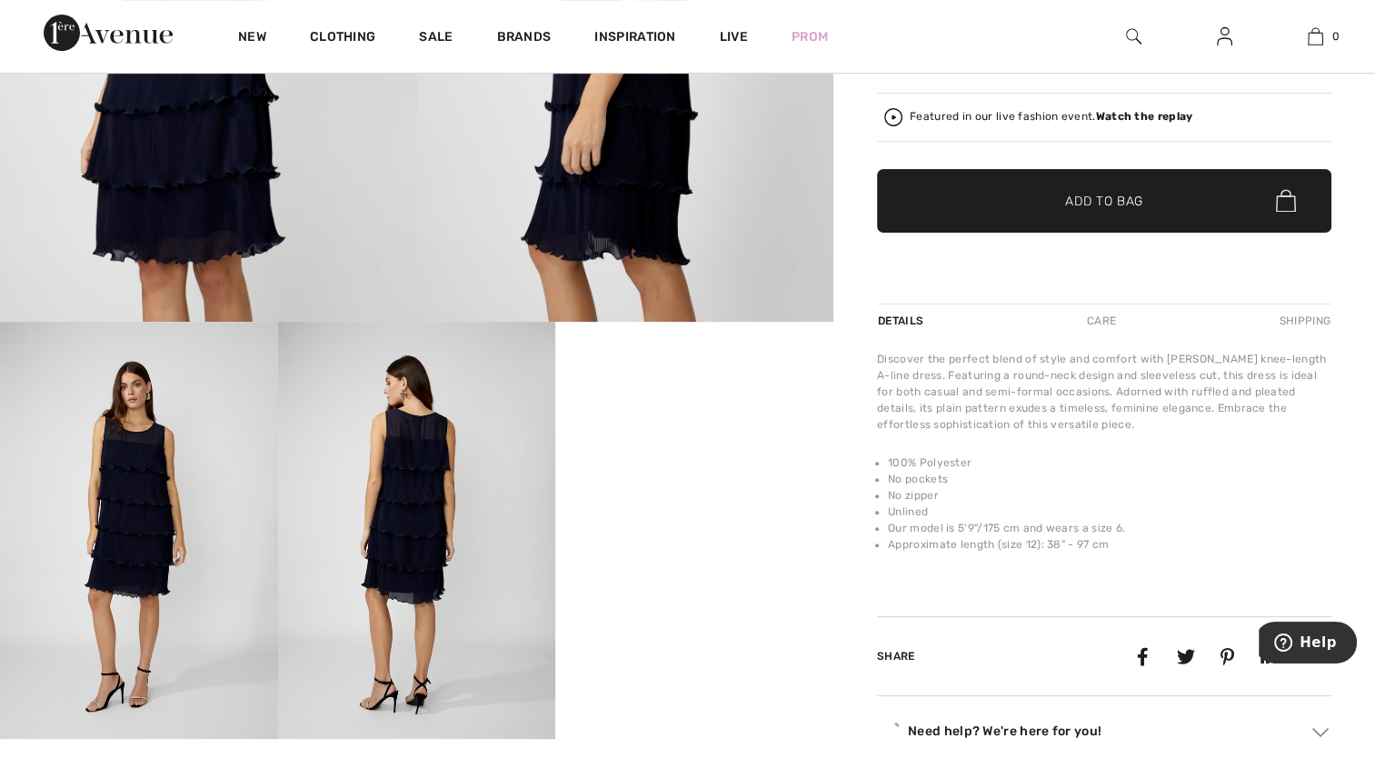
scroll to position [545, 0]
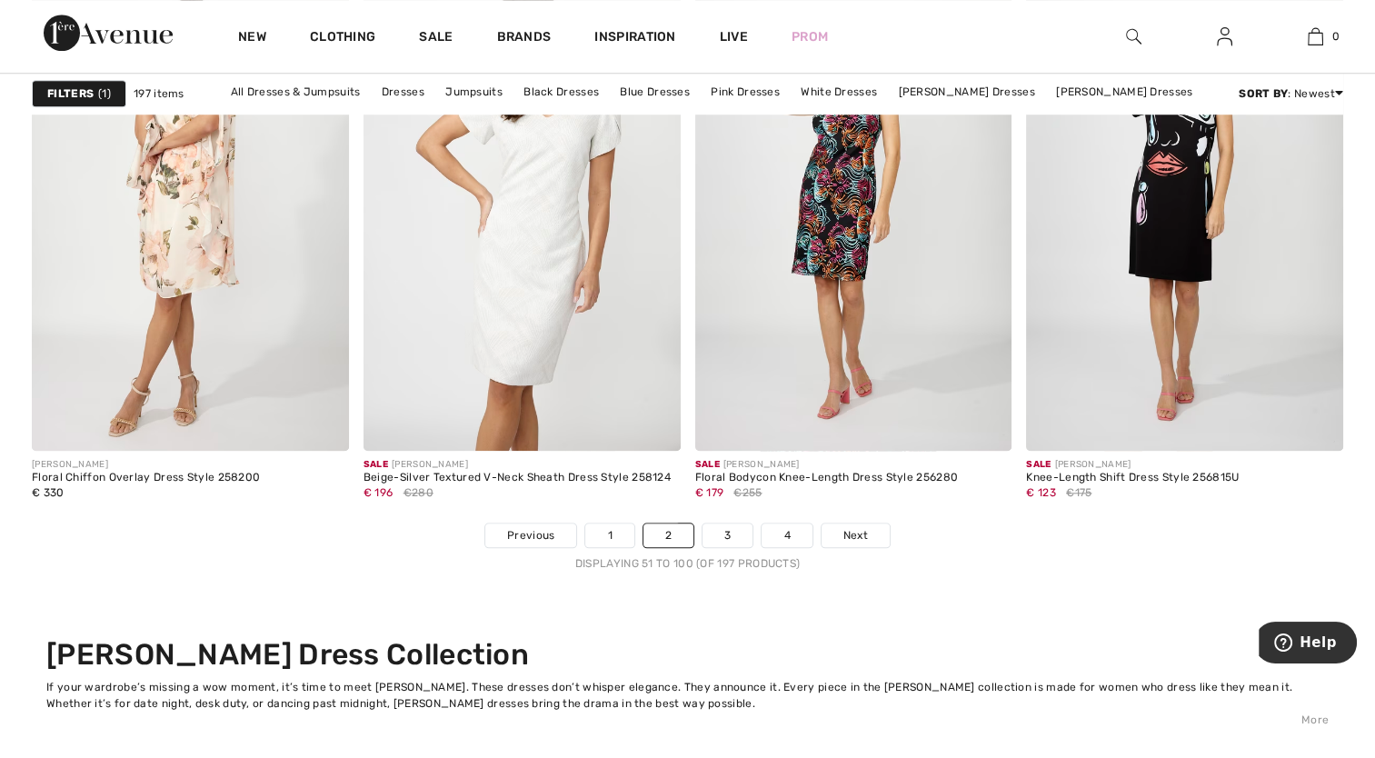
scroll to position [8541, 0]
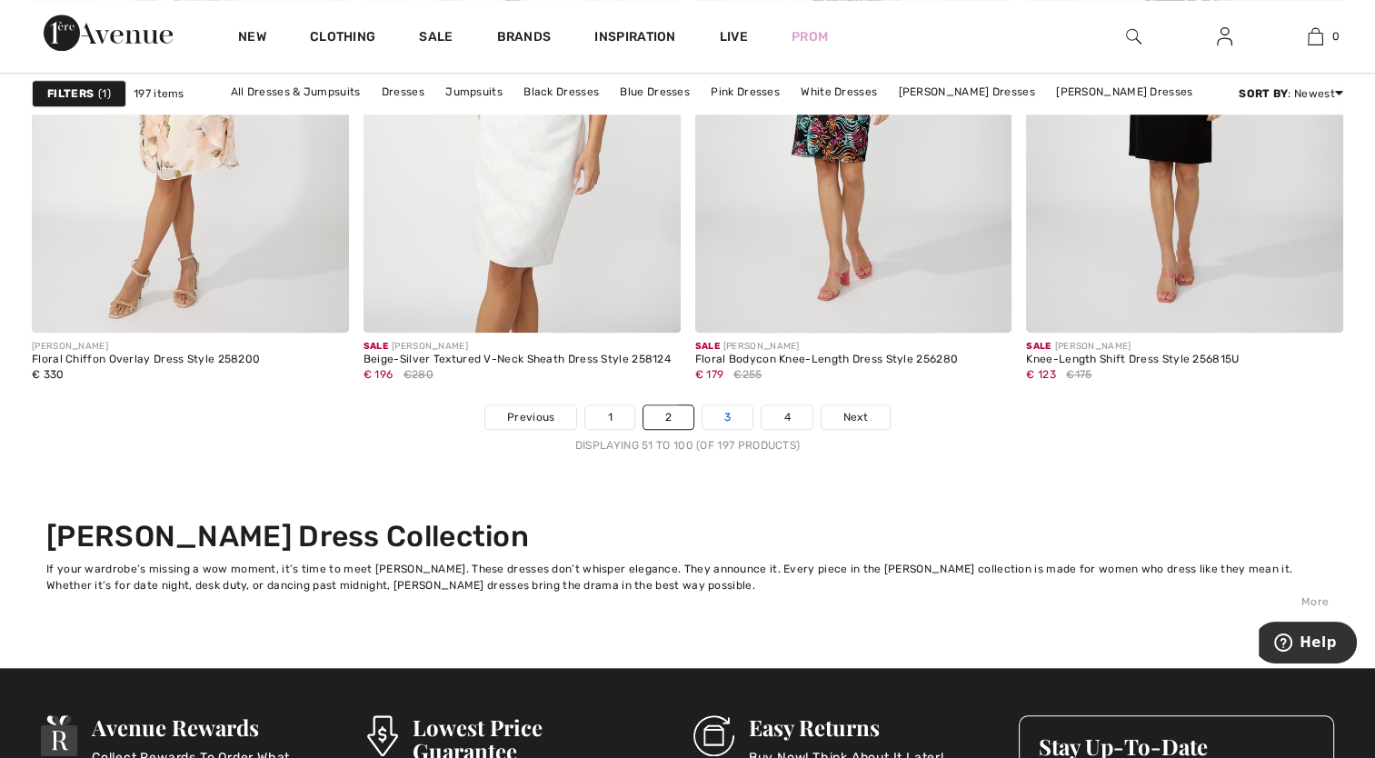
click at [744, 418] on link "3" at bounding box center [727, 417] width 50 height 24
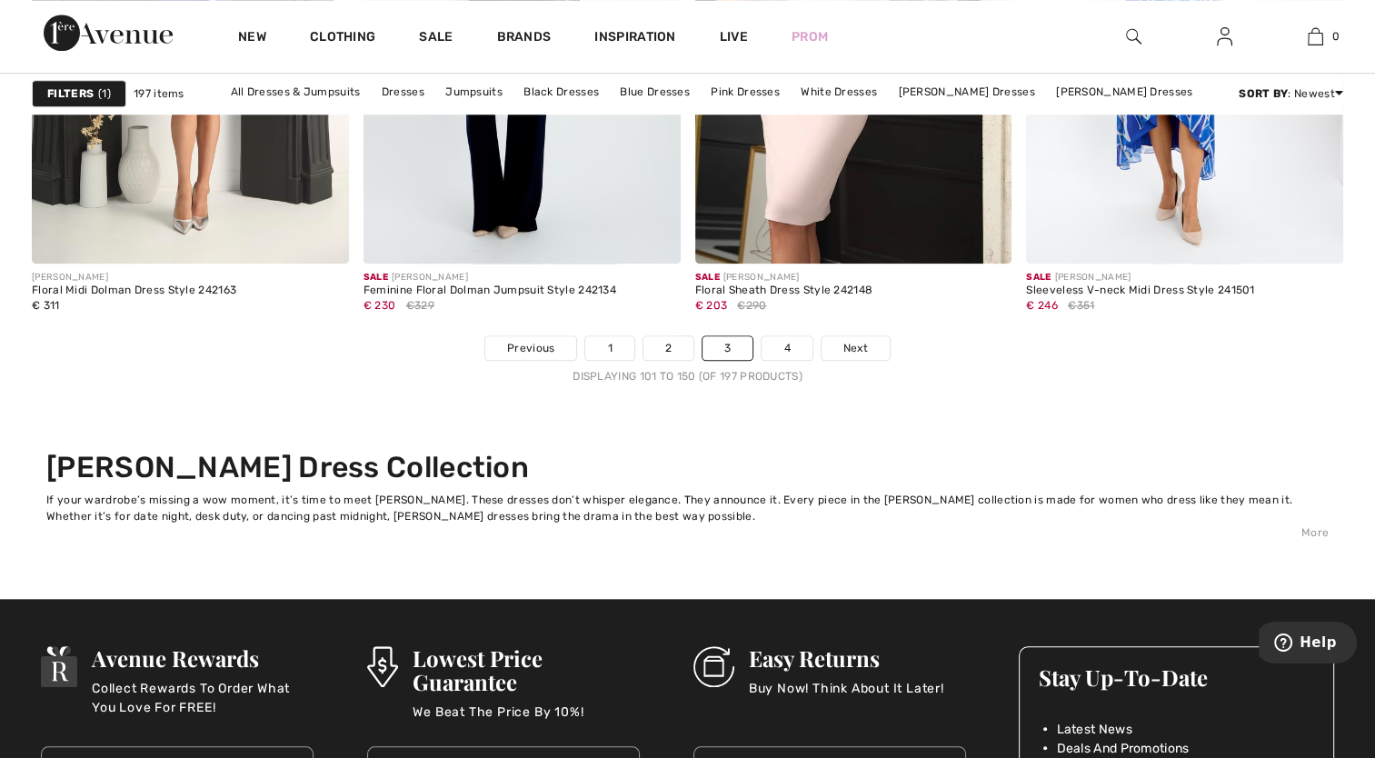
scroll to position [8632, 0]
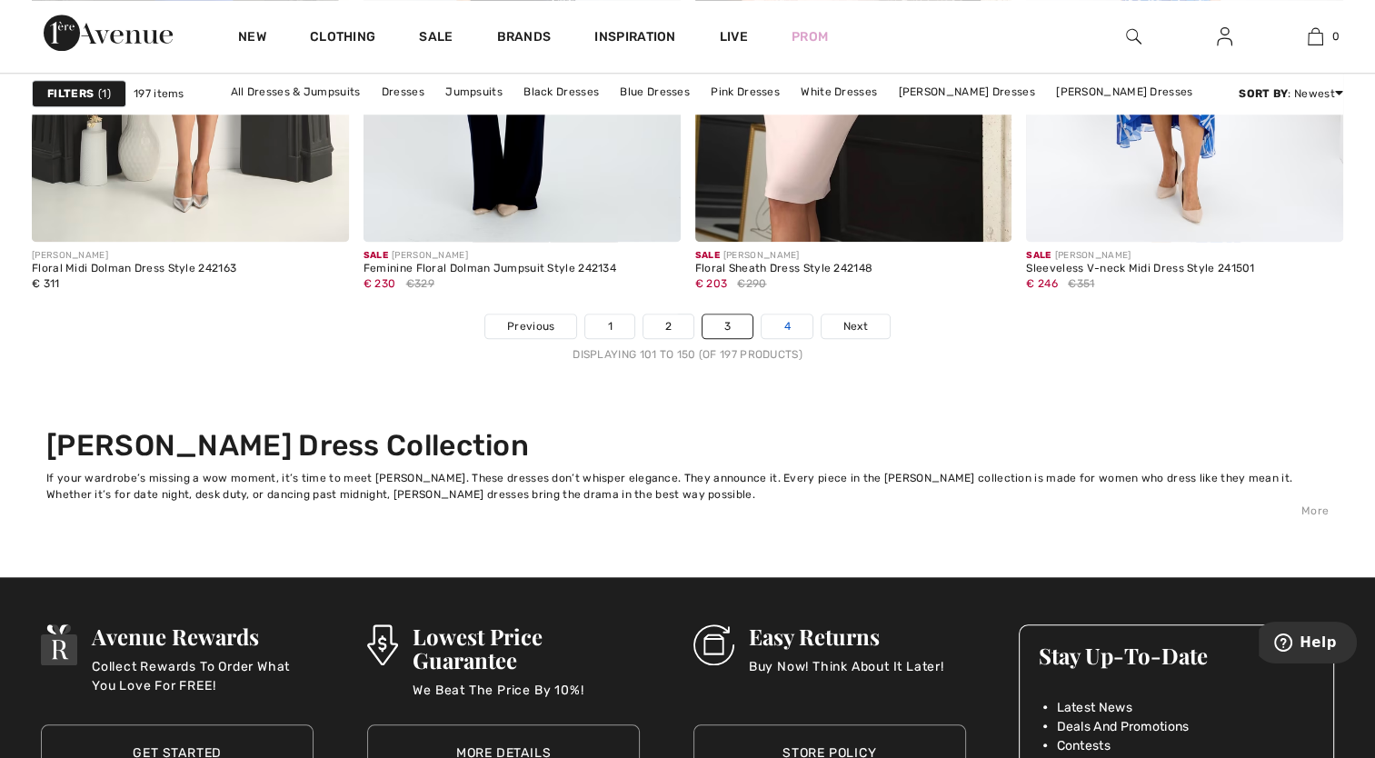
click at [785, 326] on link "4" at bounding box center [786, 326] width 50 height 24
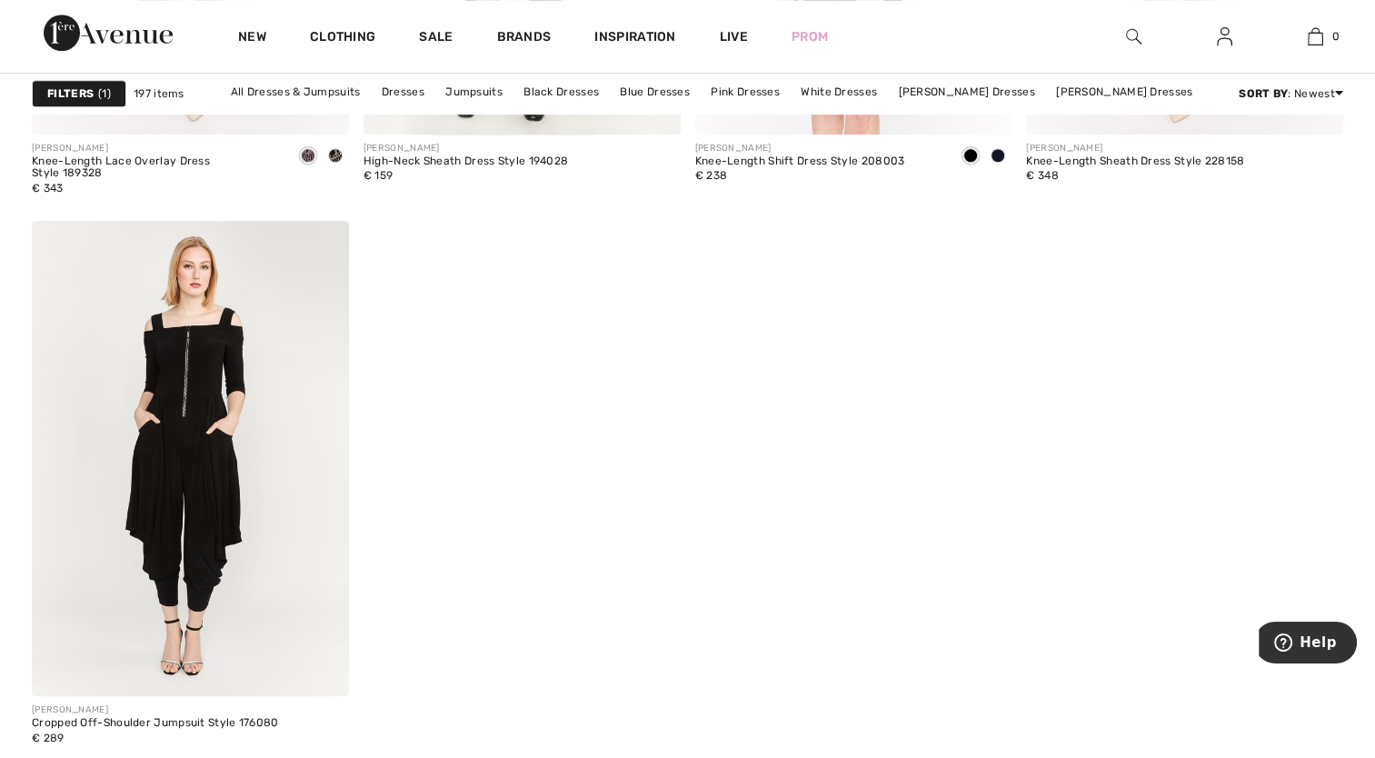
scroll to position [7996, 0]
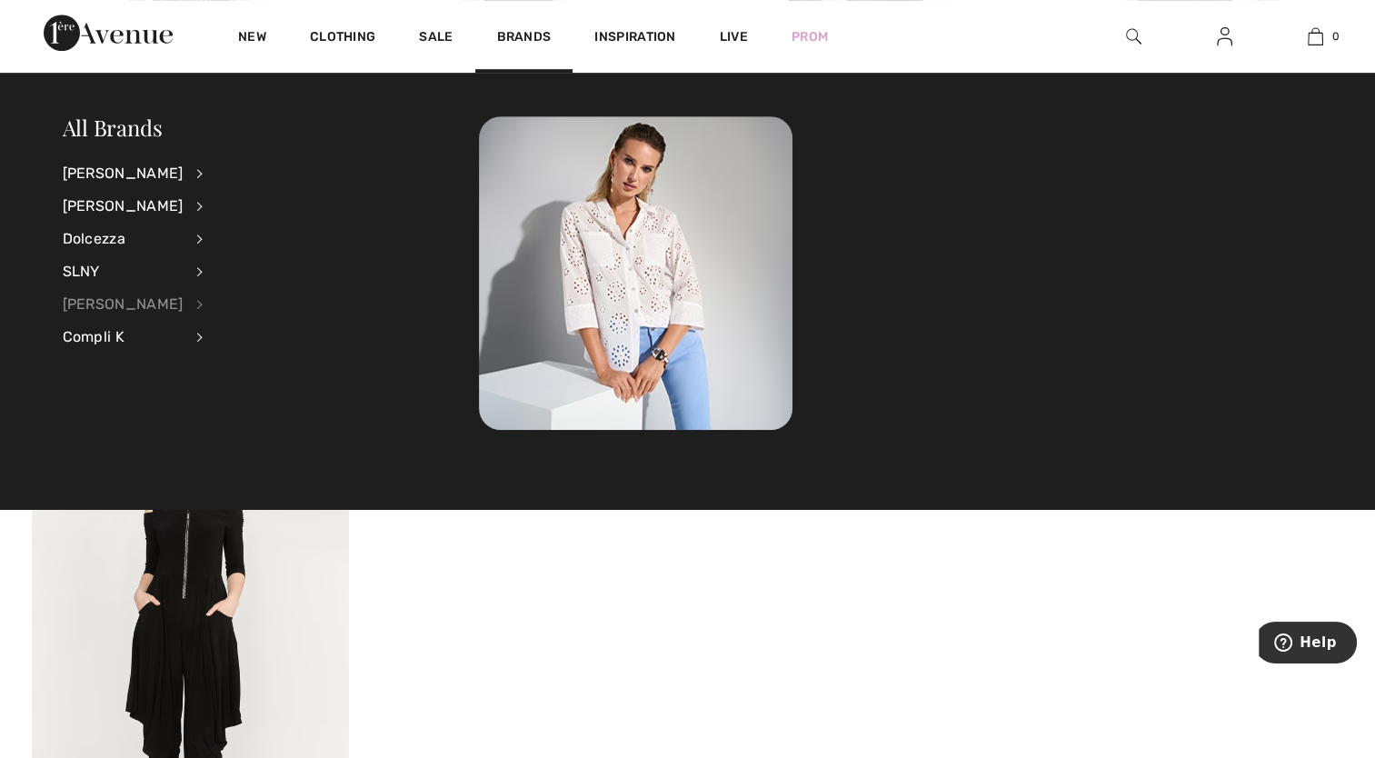
click at [100, 312] on div "[PERSON_NAME]" at bounding box center [123, 304] width 121 height 33
click at [326, 202] on link "Dresses & Jumpsuits" at bounding box center [293, 202] width 134 height 30
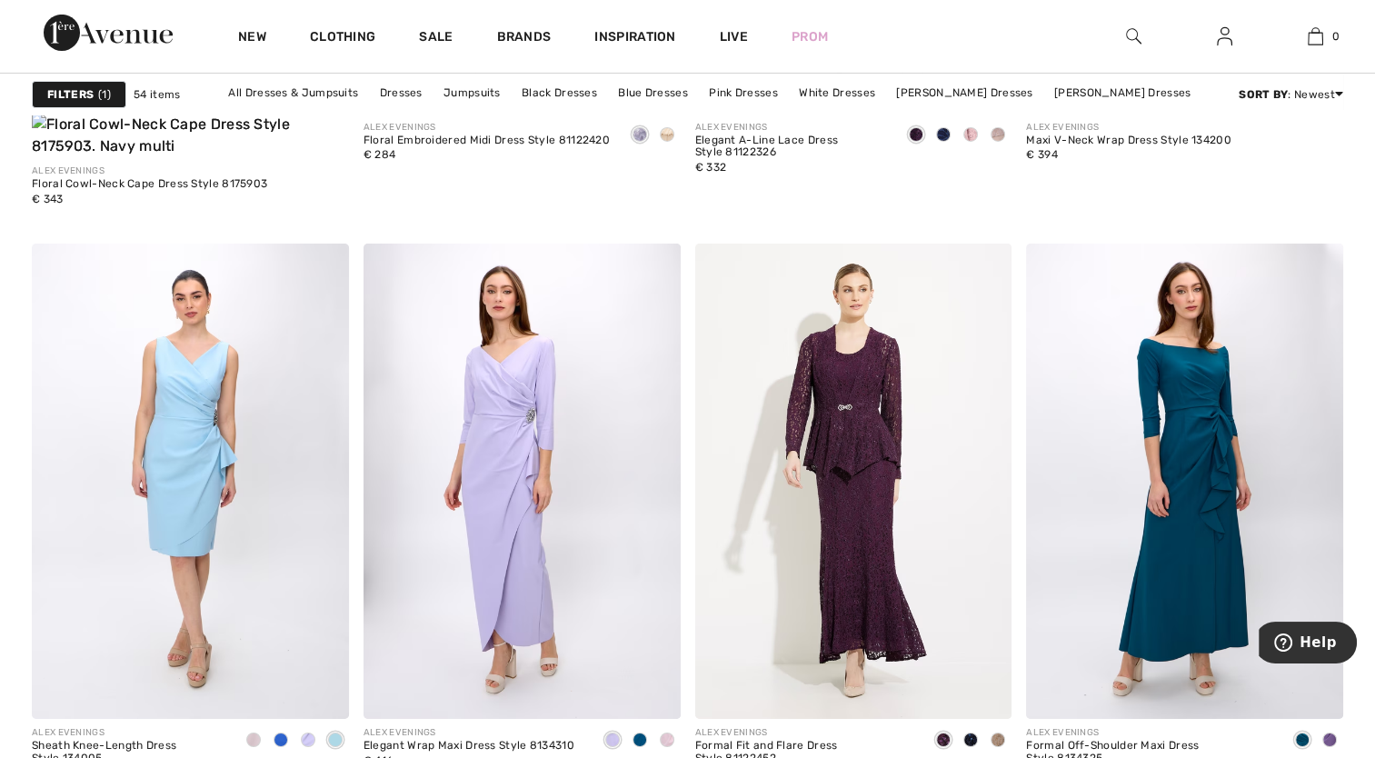
scroll to position [6269, 0]
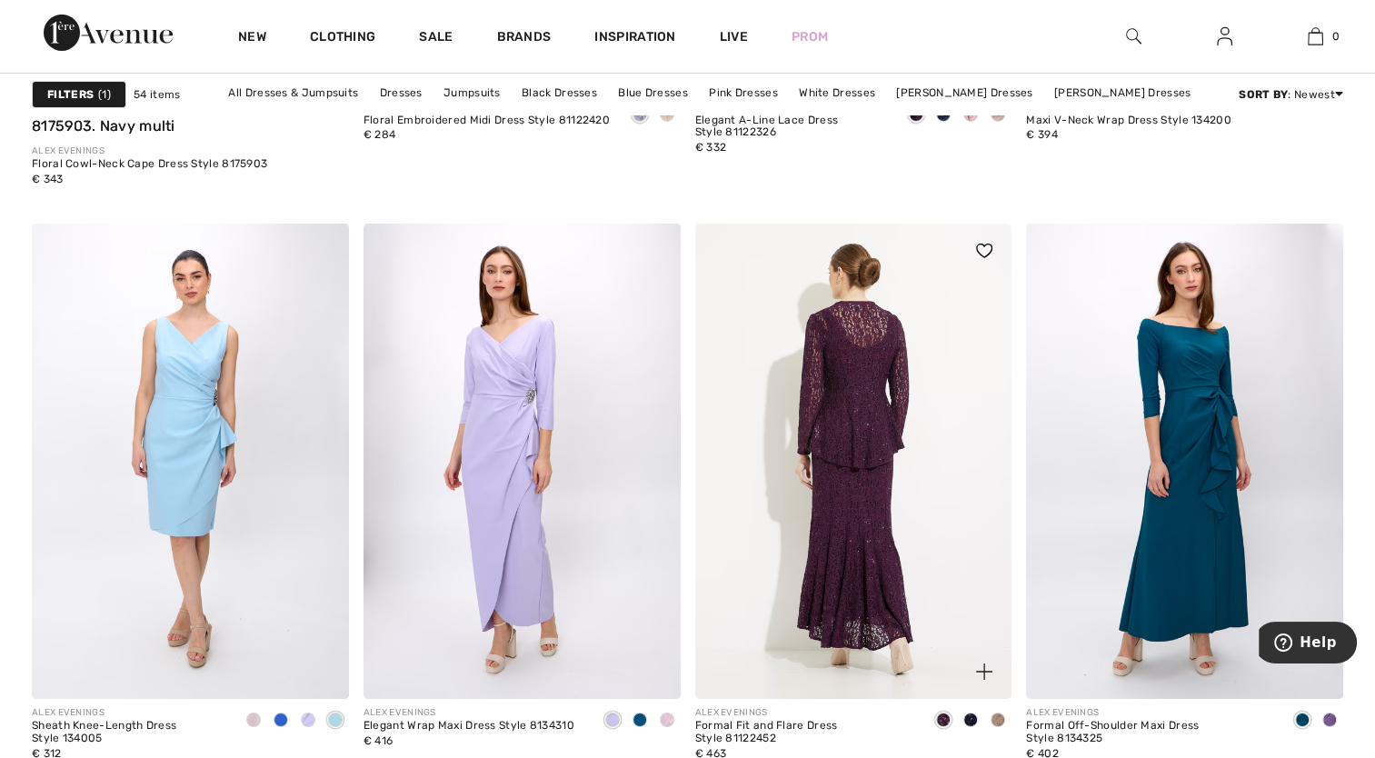
click at [834, 484] on img at bounding box center [853, 461] width 317 height 475
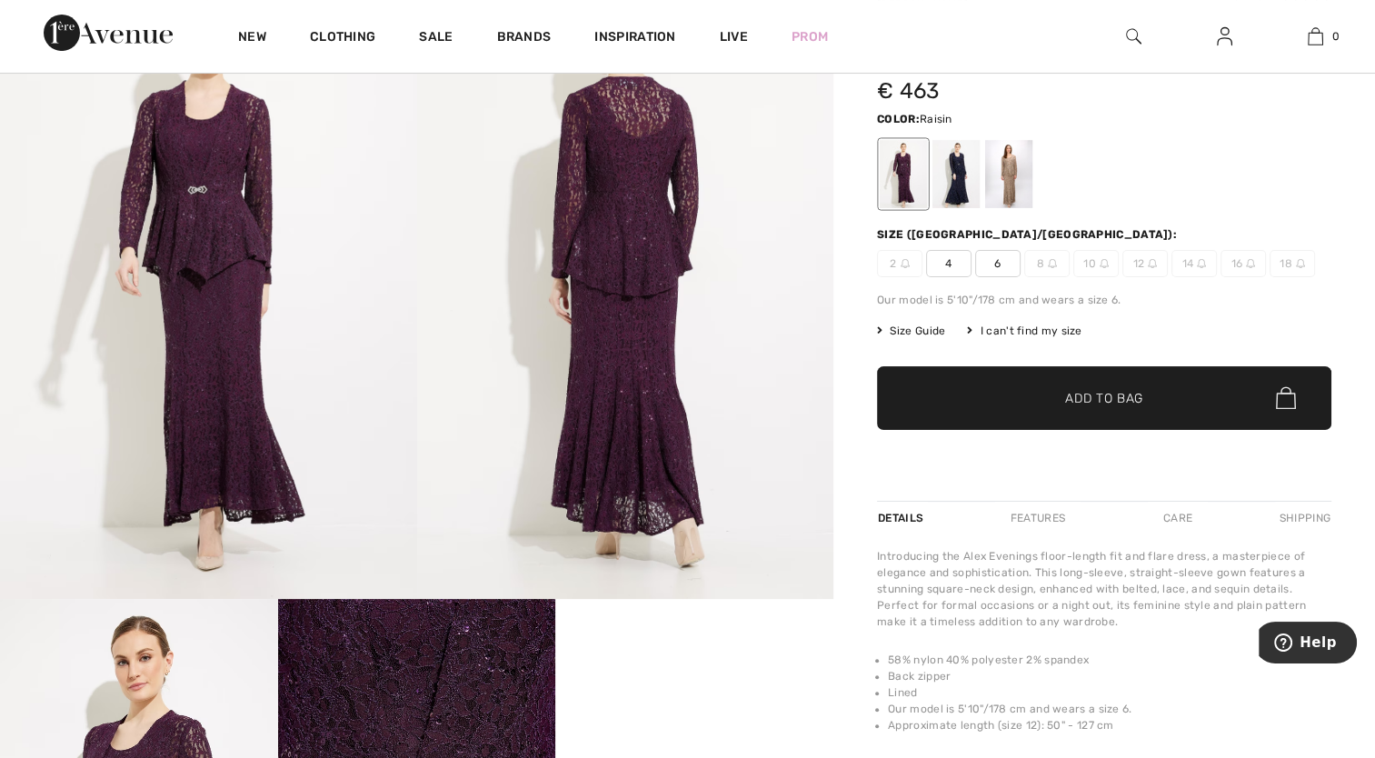
scroll to position [182, 0]
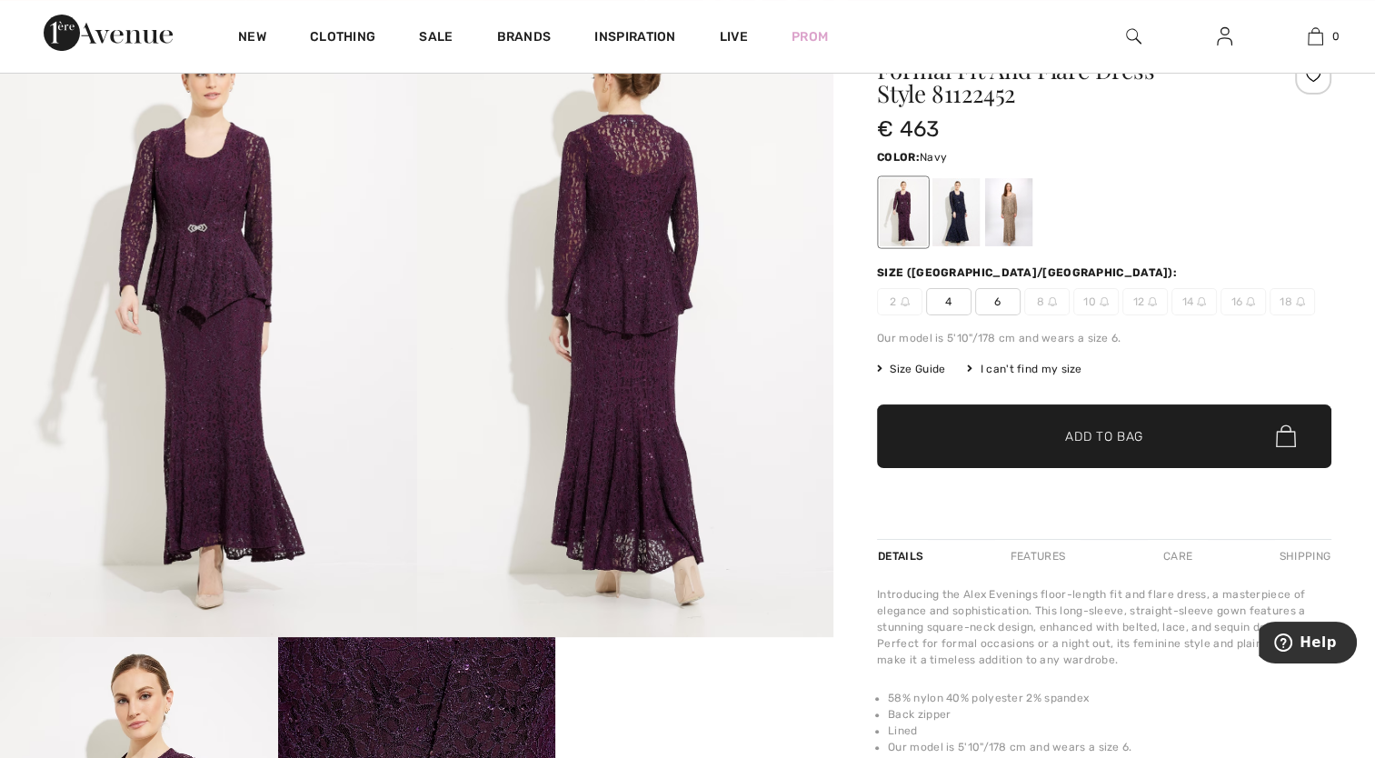
click at [955, 227] on div at bounding box center [955, 212] width 47 height 68
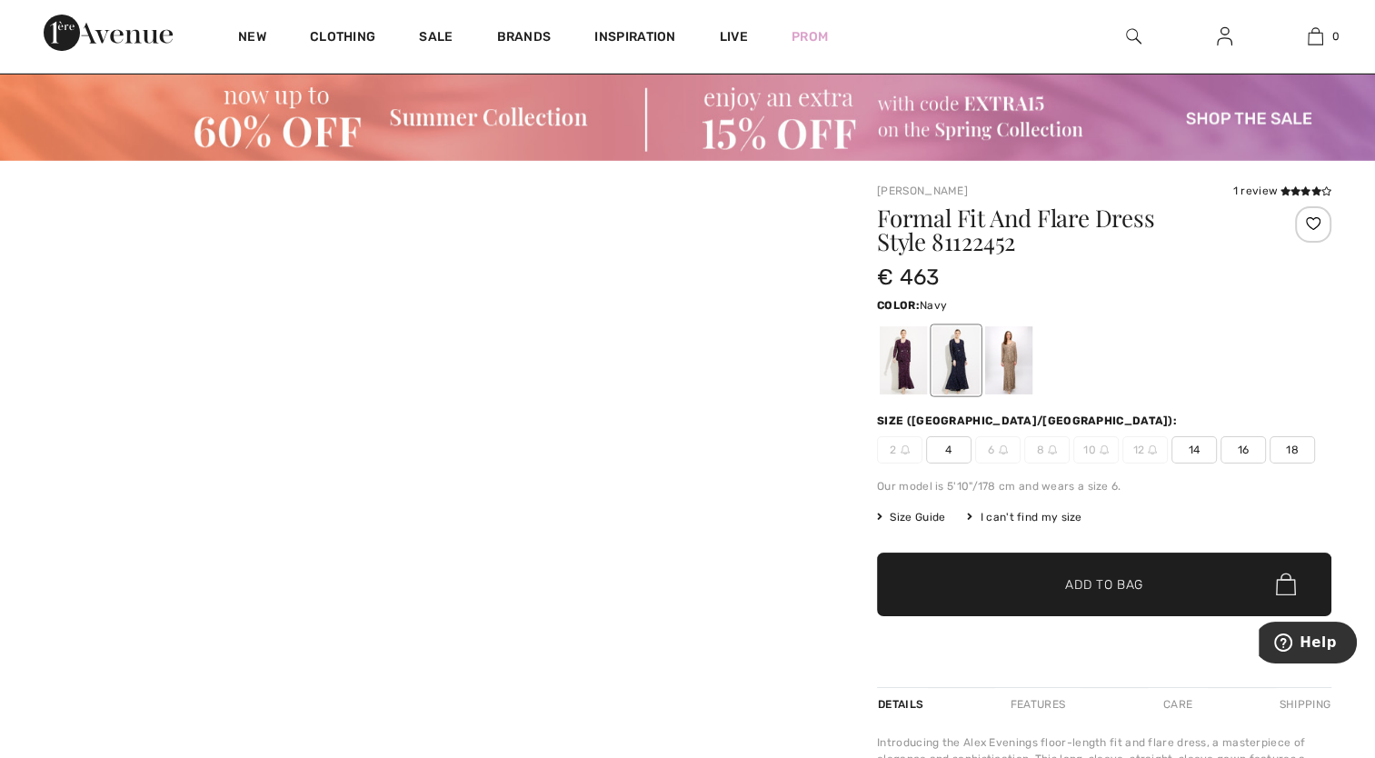
scroll to position [0, 0]
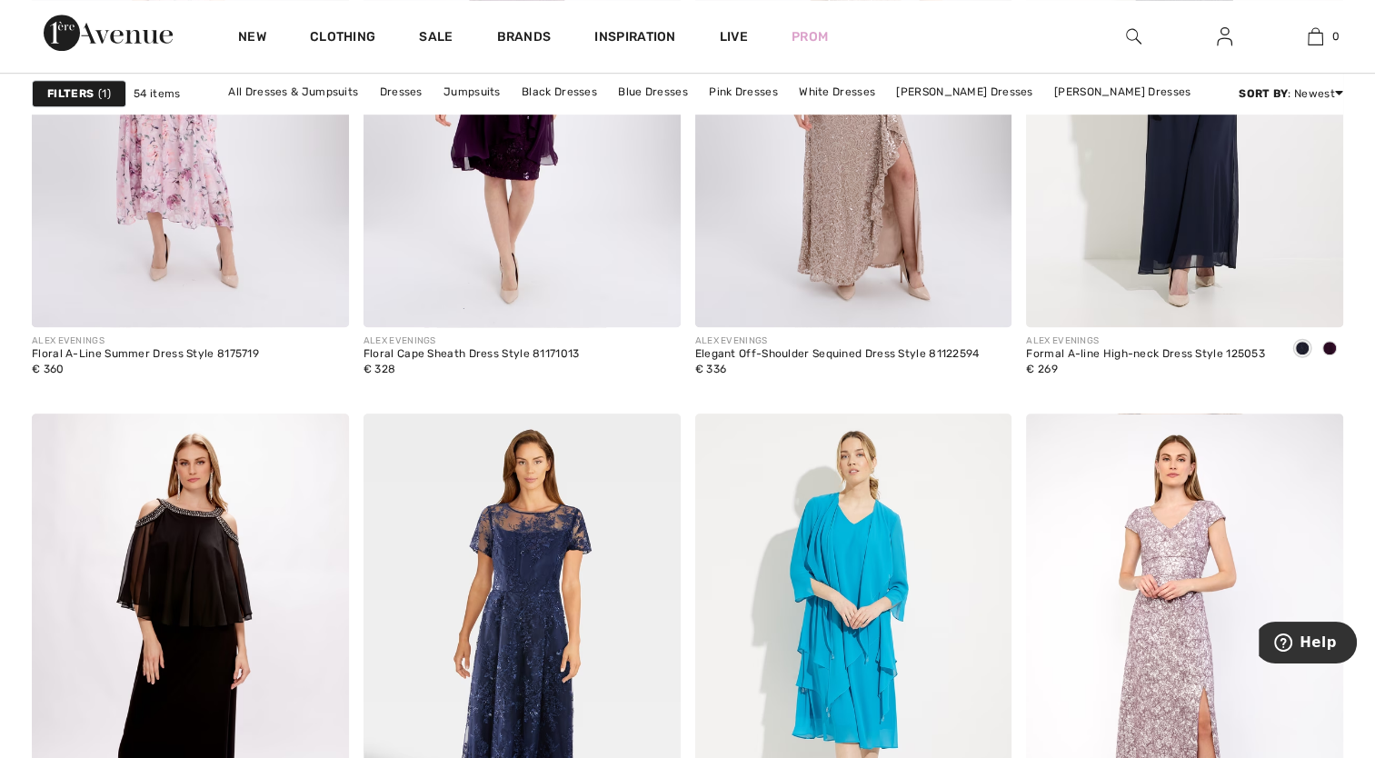
scroll to position [8177, 0]
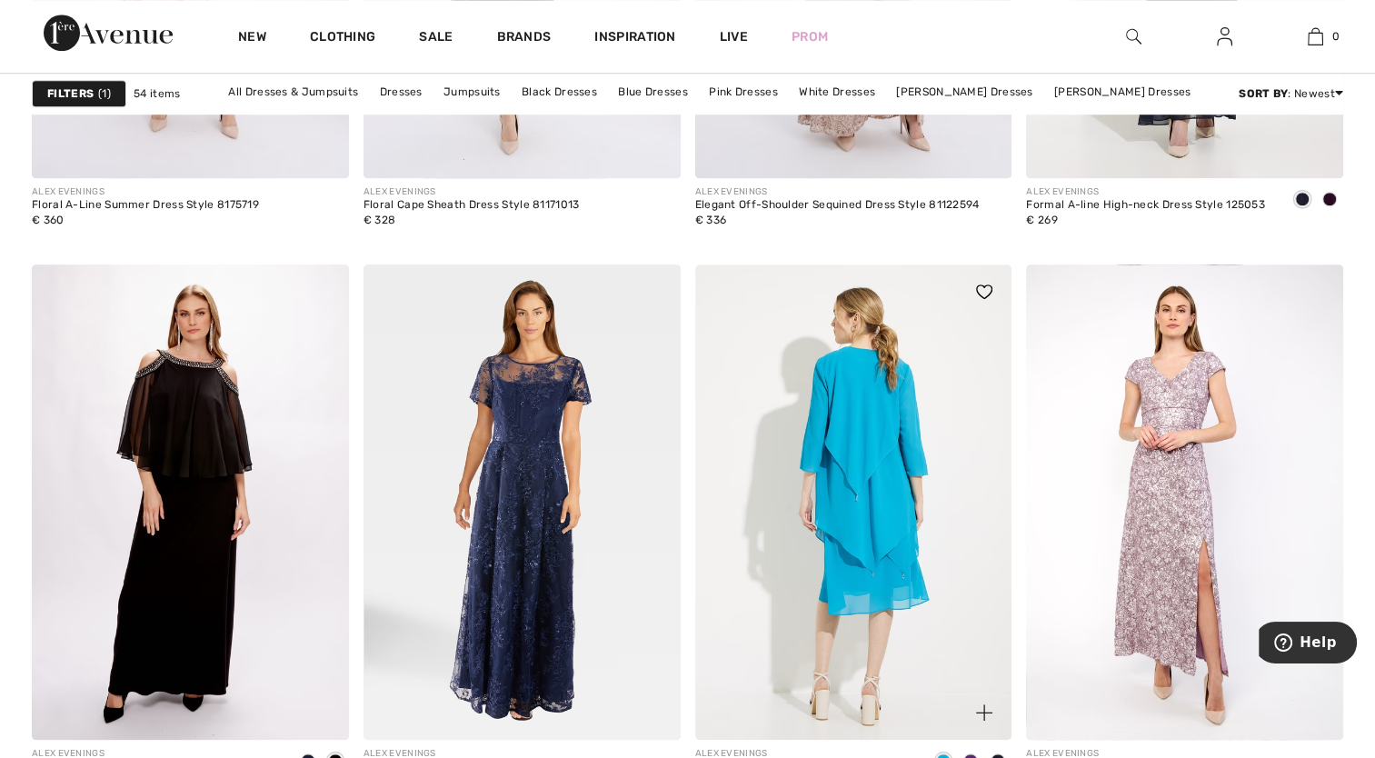
click at [916, 383] on img at bounding box center [853, 501] width 317 height 475
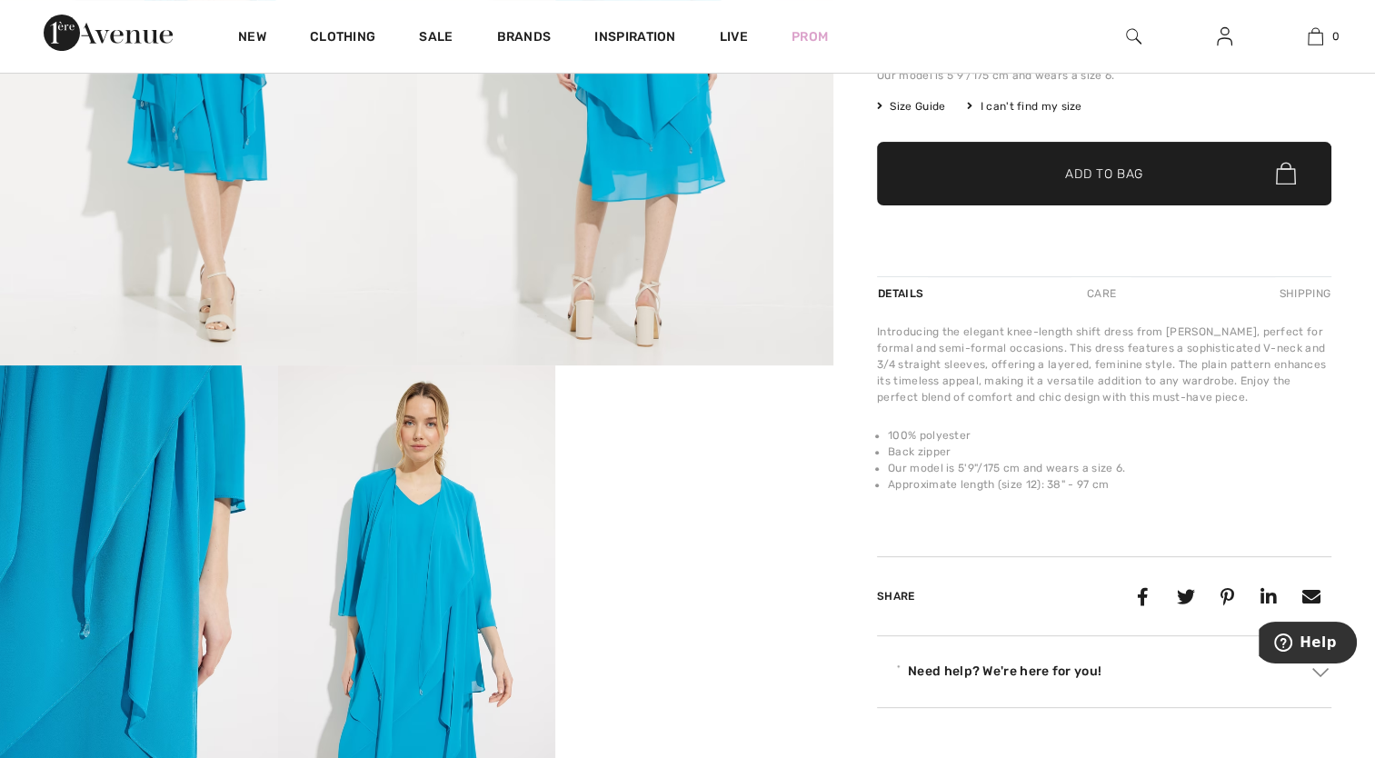
scroll to position [454, 0]
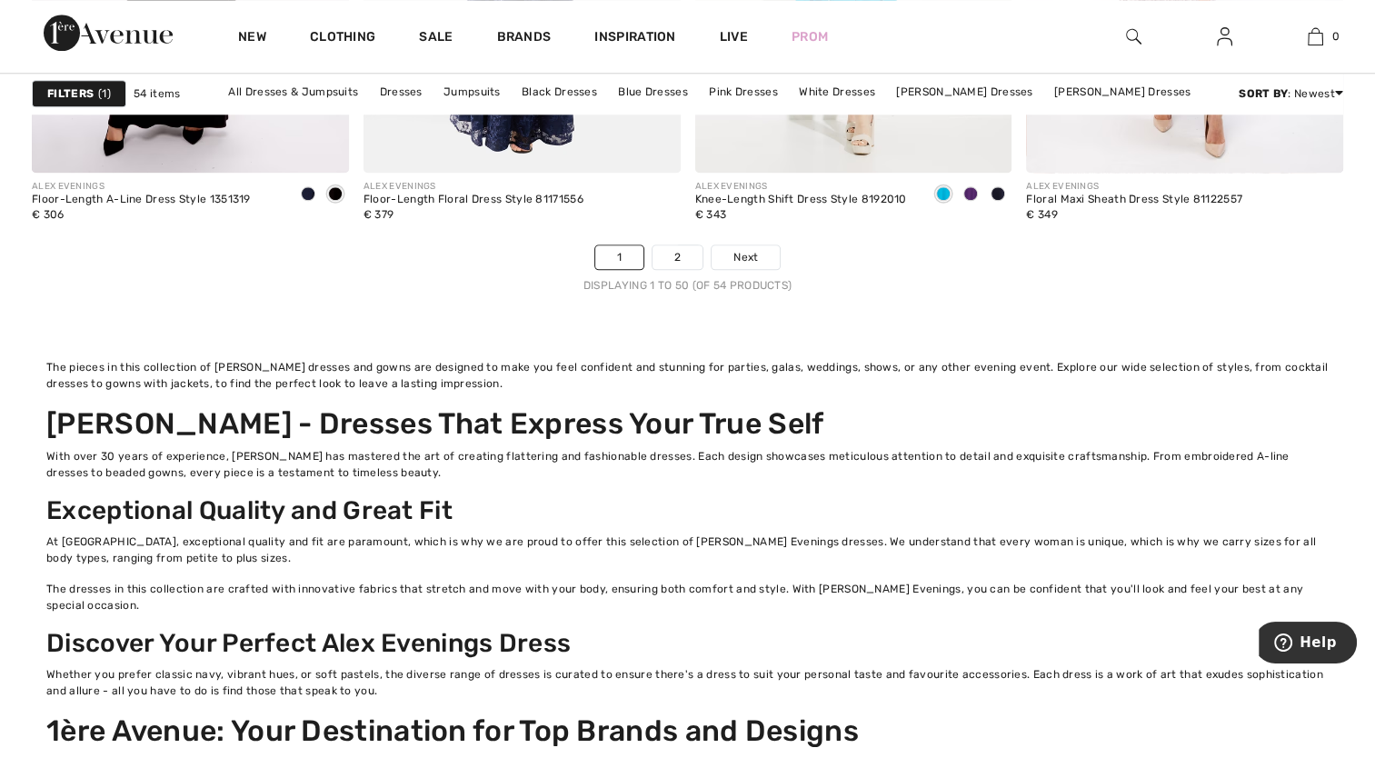
scroll to position [8813, 0]
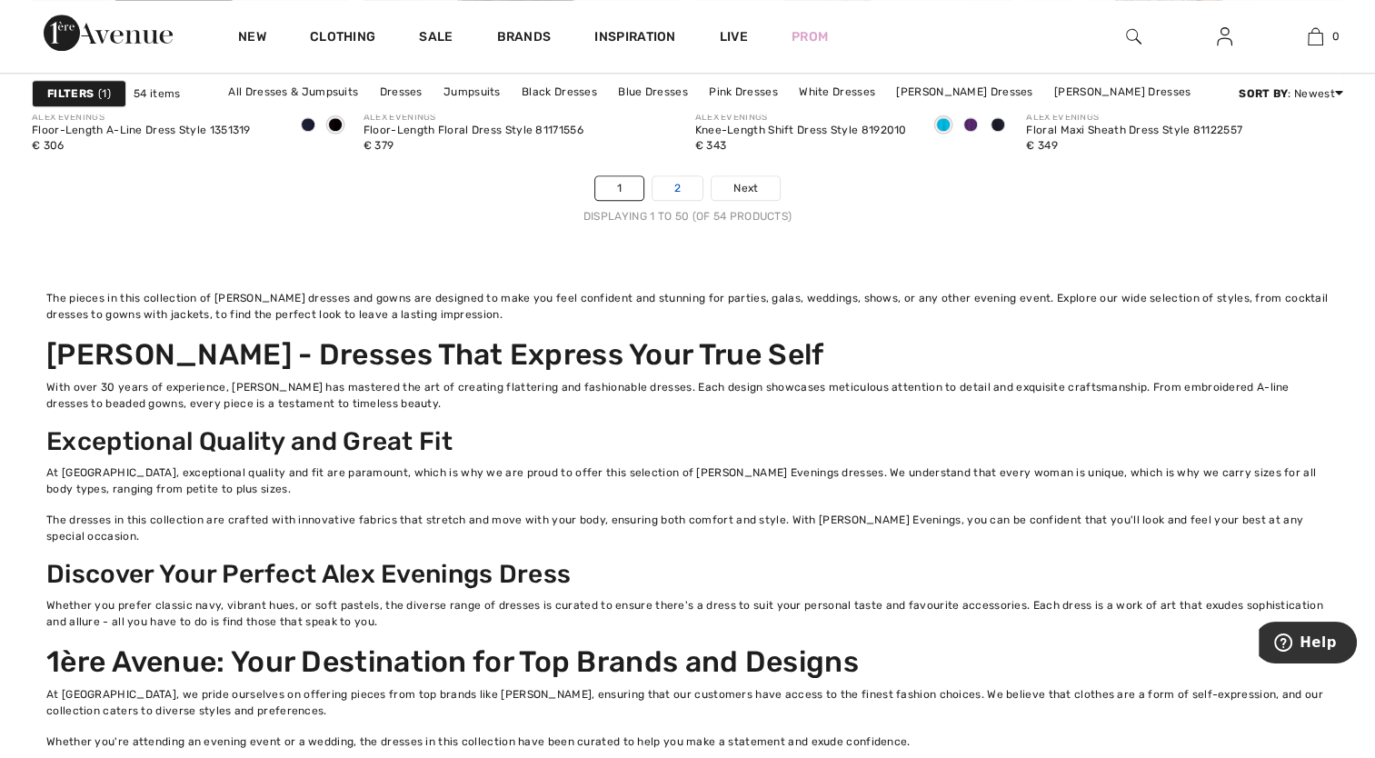
click at [677, 176] on link "2" at bounding box center [677, 188] width 50 height 24
